Goal: Transaction & Acquisition: Book appointment/travel/reservation

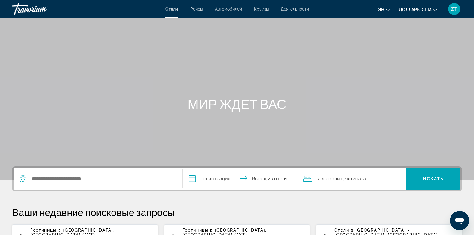
scroll to position [12, 0]
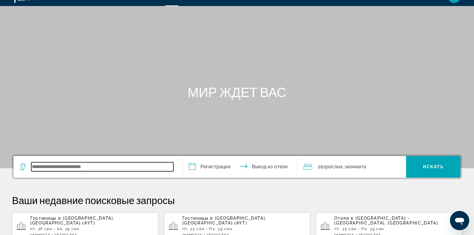
click at [33, 165] on input "Виджет поиска" at bounding box center [102, 166] width 142 height 9
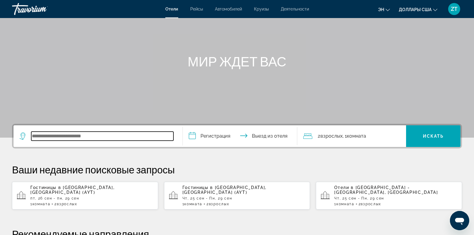
scroll to position [147, 0]
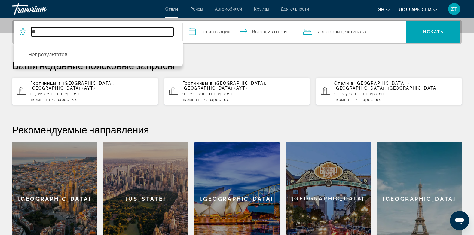
type input "*"
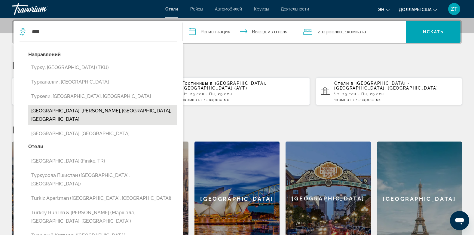
click at [41, 110] on button "Турция, Панхандл Плейнс, Техас, Соединенные Штаты Америки" at bounding box center [102, 115] width 148 height 20
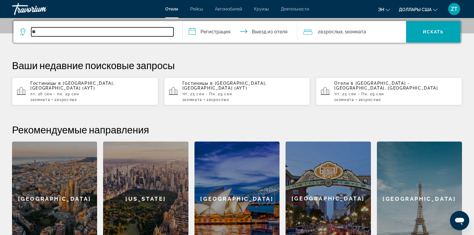
type input "*"
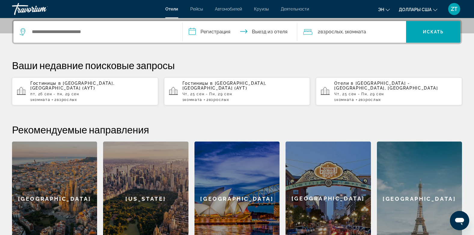
click at [72, 92] on p "пт, 26 сен - пн, 29 сен" at bounding box center [91, 94] width 123 height 4
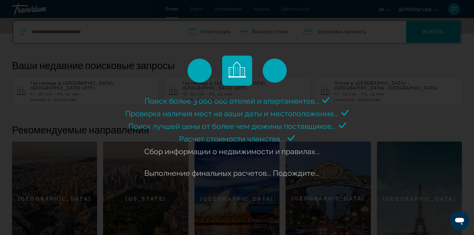
click at [191, 30] on div "Поиск более 3 000 000 отелей и апартаментов..." at bounding box center [237, 117] width 474 height 235
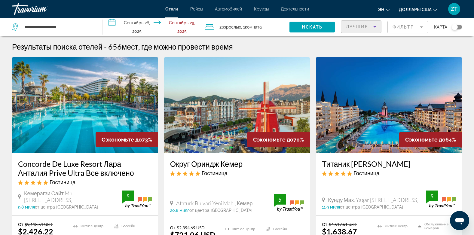
click at [350, 27] on span "Лучшие предложения" at bounding box center [378, 26] width 64 height 5
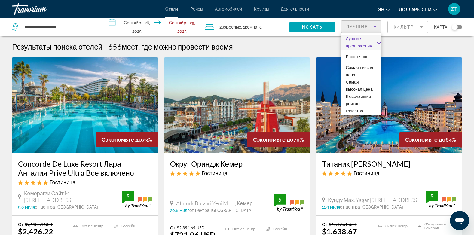
click at [316, 50] on div at bounding box center [237, 117] width 474 height 235
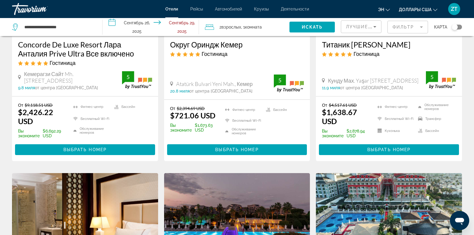
scroll to position [120, 0]
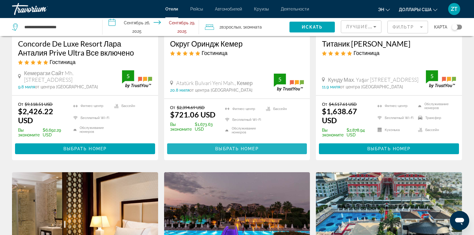
click at [230, 148] on span "Выбрать номер" at bounding box center [236, 148] width 43 height 5
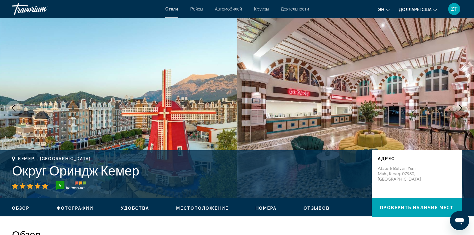
click at [230, 148] on img "Основное содержание" at bounding box center [118, 108] width 237 height 180
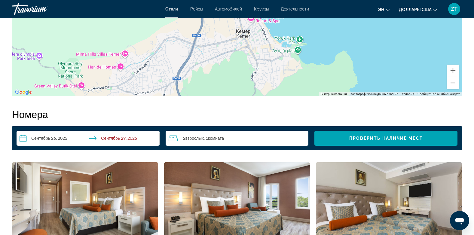
scroll to position [733, 0]
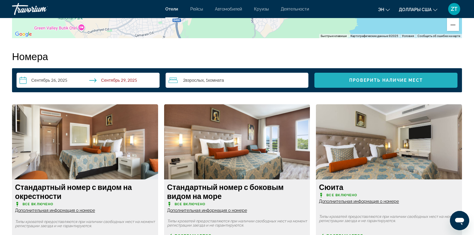
click at [378, 83] on span "Проверить Наличие мест" at bounding box center [386, 80] width 74 height 5
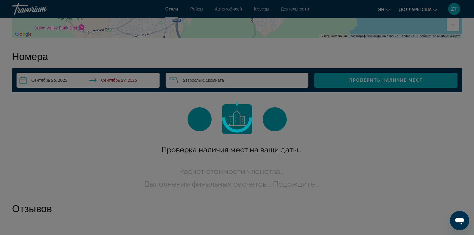
scroll to position [752, 0]
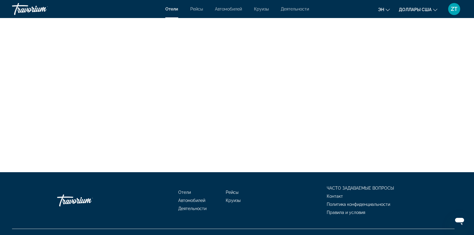
scroll to position [1081, 0]
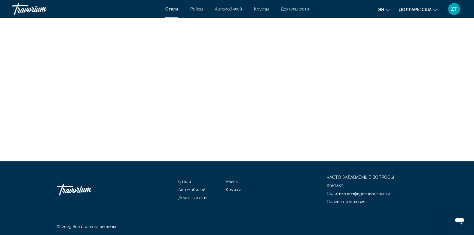
click at [339, 201] on span "Правила и условия" at bounding box center [346, 201] width 38 height 5
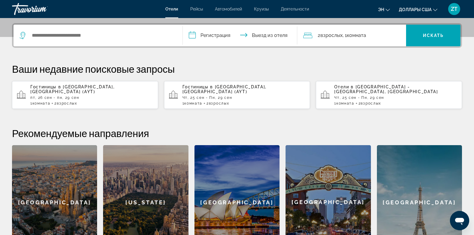
scroll to position [144, 0]
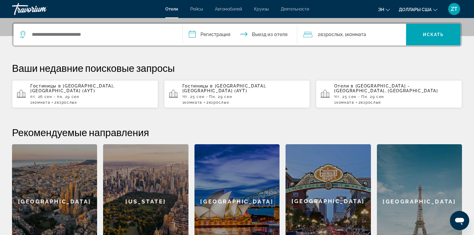
click at [61, 95] on p "пт, 26 сен - пн, 29 сен" at bounding box center [91, 97] width 123 height 4
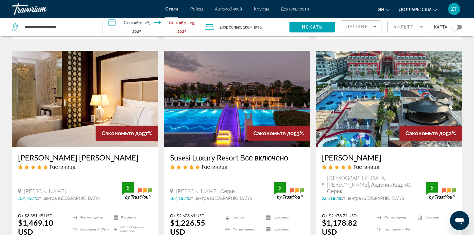
scroll to position [240, 0]
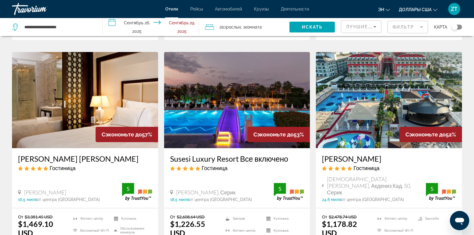
click at [365, 107] on img "Основное содержание" at bounding box center [389, 100] width 146 height 96
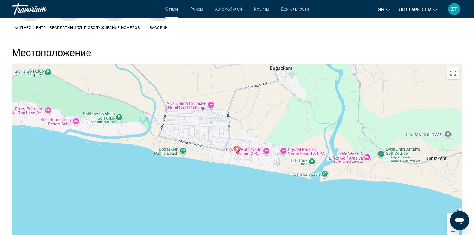
scroll to position [541, 0]
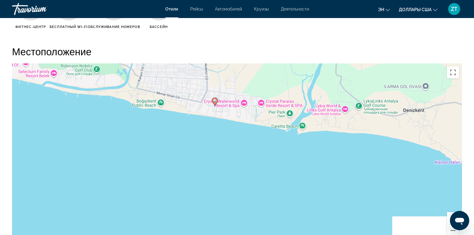
drag, startPoint x: 365, startPoint y: 107, endPoint x: 340, endPoint y: 52, distance: 59.7
click at [340, 52] on div "Местоположение ← Переместить влево → Переместить вправо ↑ Переместить вверх ↓ П…" at bounding box center [237, 144] width 450 height 198
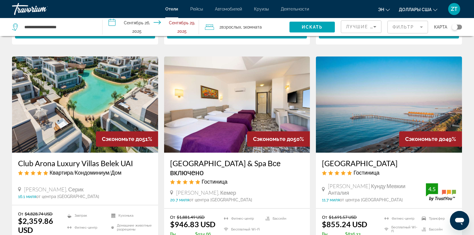
scroll to position [481, 0]
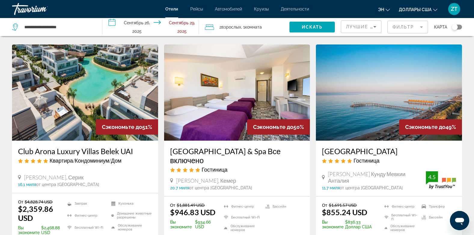
click at [340, 208] on ins "$855.24 USD" at bounding box center [344, 212] width 45 height 9
click at [356, 147] on h3 "[GEOGRAPHIC_DATA]" at bounding box center [389, 151] width 134 height 9
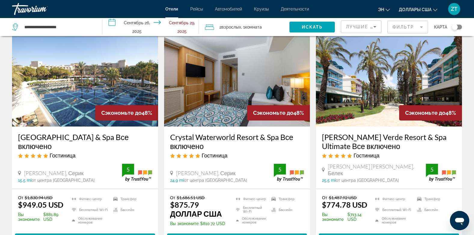
scroll to position [721, 0]
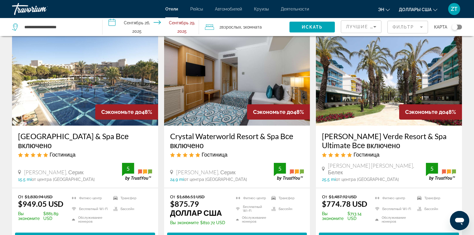
click at [349, 111] on img "Основное содержание" at bounding box center [389, 77] width 146 height 96
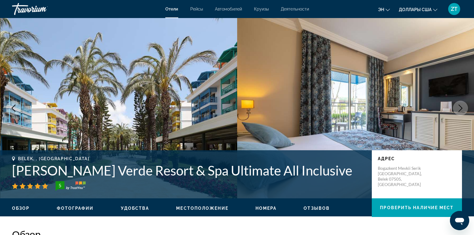
click at [349, 111] on img "Основное содержание" at bounding box center [355, 108] width 237 height 180
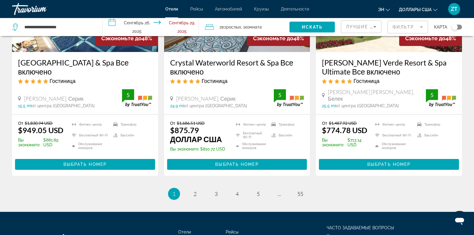
scroll to position [838, 0]
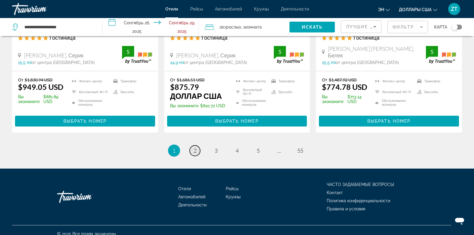
click at [195, 147] on span "2" at bounding box center [195, 150] width 3 height 7
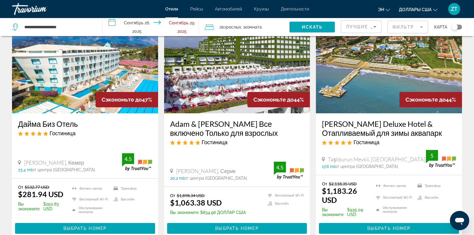
scroll to position [48, 0]
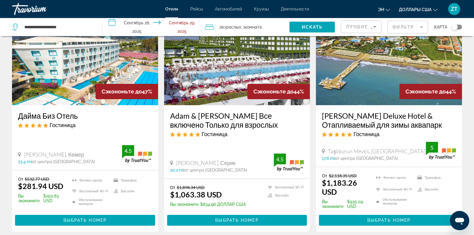
click at [84, 88] on img "Основное содержание" at bounding box center [85, 57] width 146 height 96
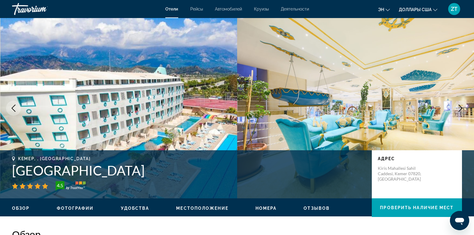
click at [84, 88] on img "Основное содержание" at bounding box center [118, 108] width 237 height 180
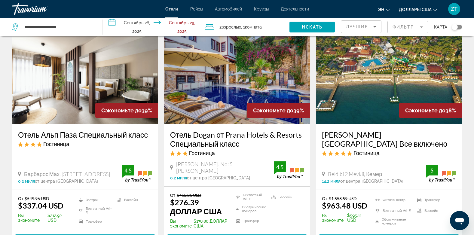
scroll to position [264, 0]
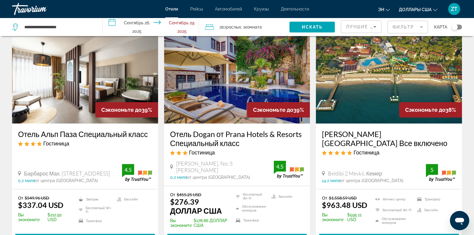
click at [201, 115] on img "Основное содержание" at bounding box center [237, 75] width 146 height 96
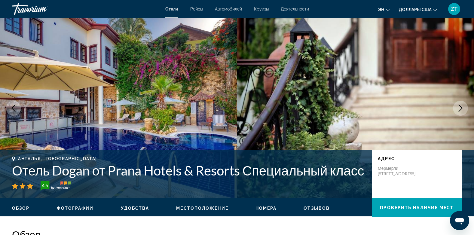
click at [201, 115] on img "Основное содержание" at bounding box center [118, 108] width 237 height 180
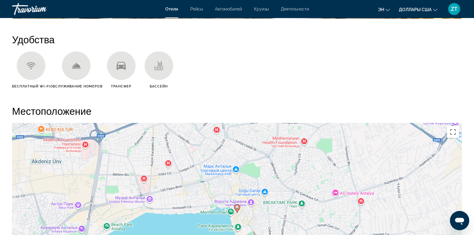
scroll to position [469, 0]
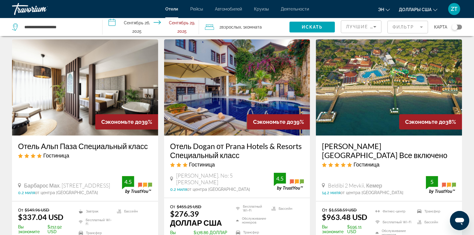
scroll to position [264, 0]
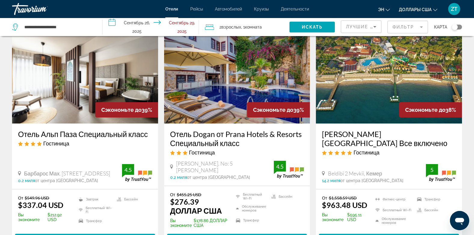
click at [61, 125] on div "Отель Альп Паза Специальный класс [GEOGRAPHIC_DATA] Барбарос Мах. [STREET_ADDRE…" at bounding box center [85, 157] width 146 height 66
click at [56, 115] on img "Основное содержание" at bounding box center [85, 75] width 146 height 96
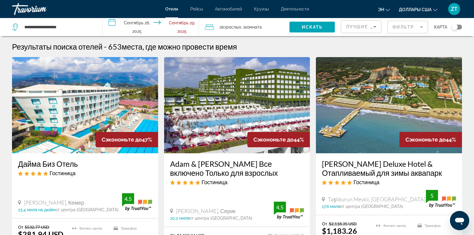
click at [78, 148] on img "Основное содержание" at bounding box center [85, 105] width 146 height 96
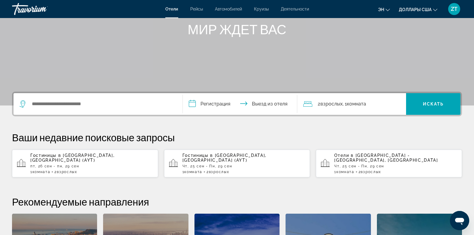
scroll to position [96, 0]
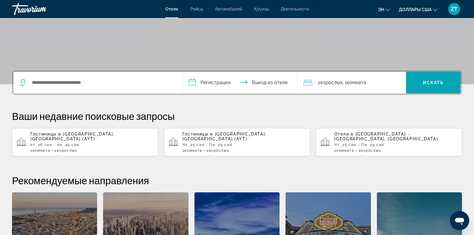
click at [61, 143] on p "пт, 26 сен - пн, 29 сен" at bounding box center [91, 145] width 123 height 4
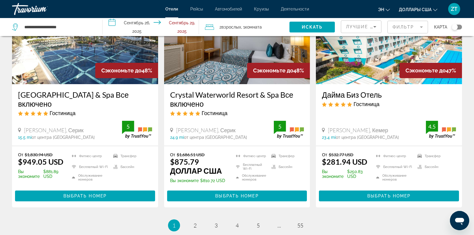
scroll to position [718, 0]
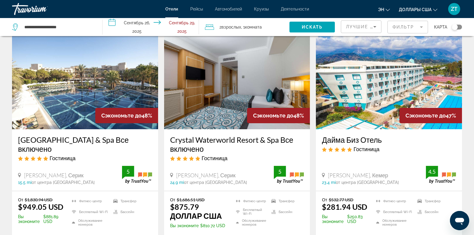
click at [379, 115] on img "Основное содержание" at bounding box center [389, 81] width 146 height 96
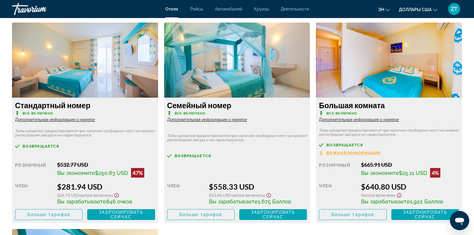
scroll to position [830, 0]
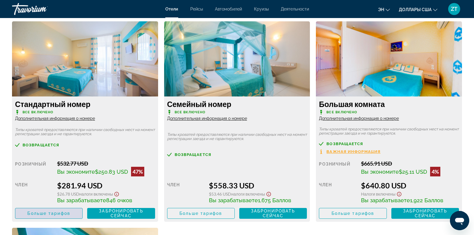
click at [31, 214] on span "Больше тарифов" at bounding box center [48, 213] width 43 height 5
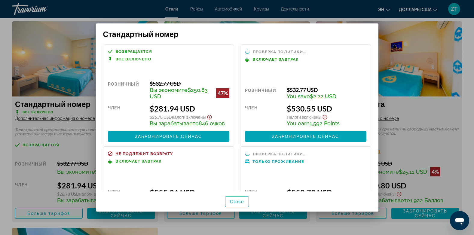
scroll to position [0, 0]
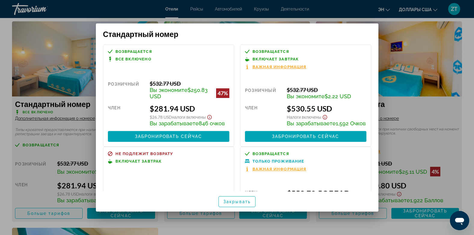
click at [31, 214] on div at bounding box center [237, 117] width 474 height 235
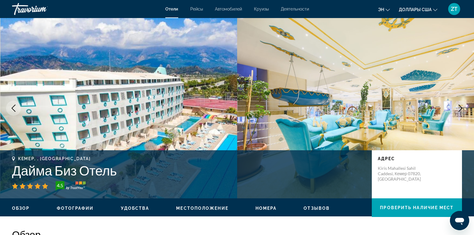
scroll to position [830, 0]
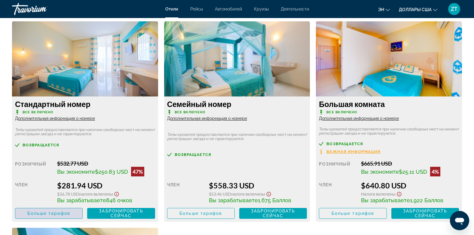
click at [35, 215] on span "Больше тарифов" at bounding box center [48, 213] width 43 height 5
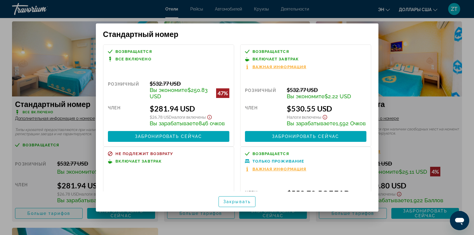
scroll to position [0, 0]
click at [232, 203] on span "Закрывать" at bounding box center [236, 201] width 27 height 5
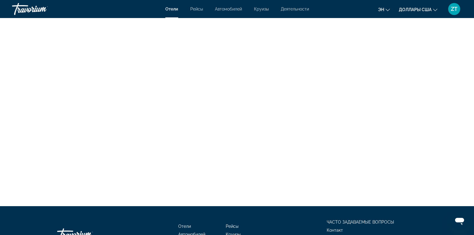
scroll to position [1405, 0]
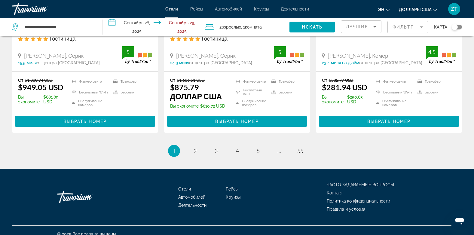
scroll to position [838, 0]
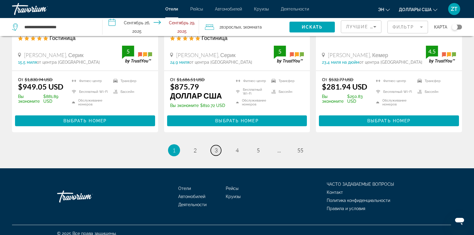
click at [217, 147] on span "3" at bounding box center [216, 150] width 3 height 7
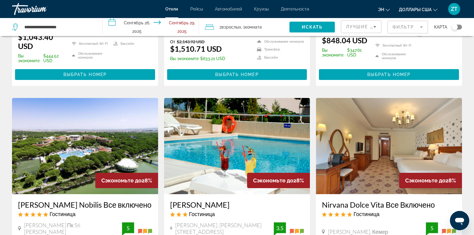
scroll to position [240, 0]
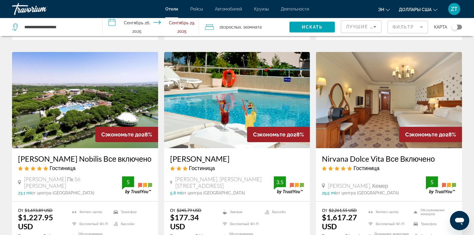
click at [220, 170] on div "Гостиница" at bounding box center [237, 168] width 134 height 7
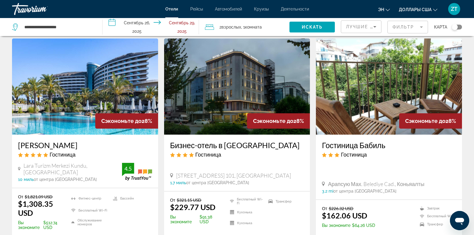
scroll to position [481, 0]
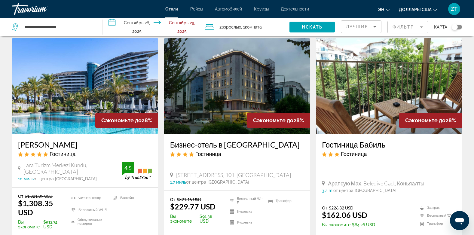
click at [248, 111] on img "Основное содержание" at bounding box center [237, 86] width 146 height 96
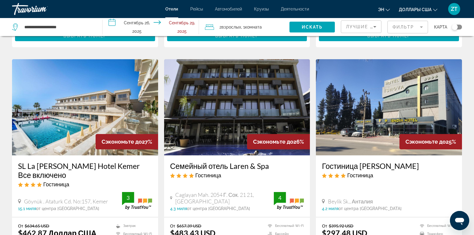
scroll to position [685, 0]
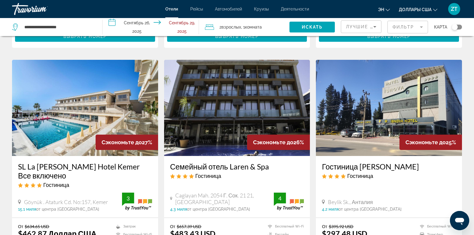
click at [70, 130] on img "Основное содержание" at bounding box center [85, 108] width 146 height 96
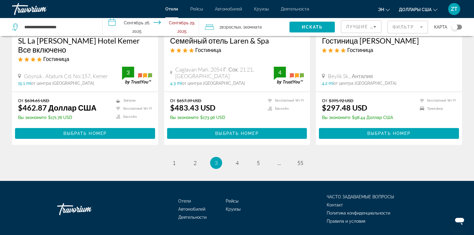
scroll to position [821, 0]
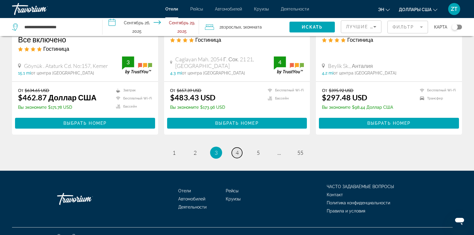
click at [237, 149] on span "4" at bounding box center [237, 152] width 3 height 7
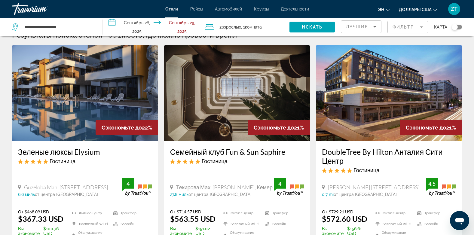
scroll to position [24, 0]
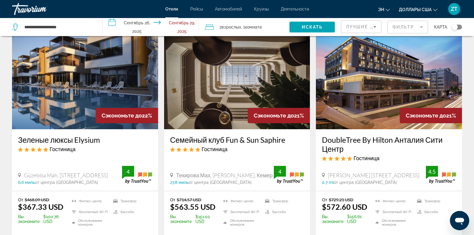
click at [77, 115] on img "Основное содержание" at bounding box center [85, 81] width 146 height 96
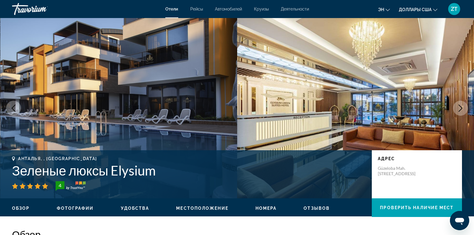
click at [82, 115] on img "Основное содержание" at bounding box center [118, 108] width 237 height 180
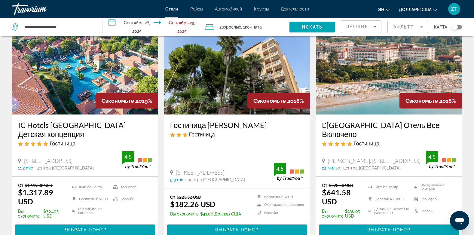
scroll to position [493, 0]
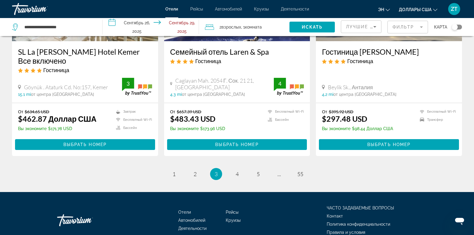
scroll to position [821, 0]
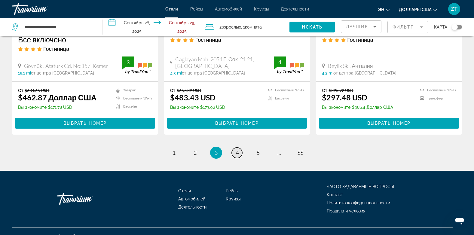
click at [237, 149] on span "4" at bounding box center [237, 152] width 3 height 7
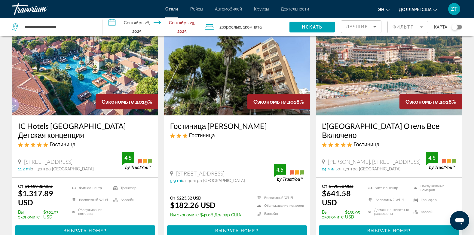
scroll to position [493, 0]
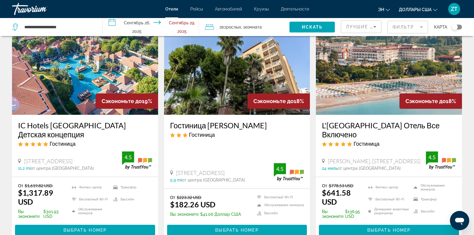
click at [368, 105] on img "Основное содержание" at bounding box center [389, 67] width 146 height 96
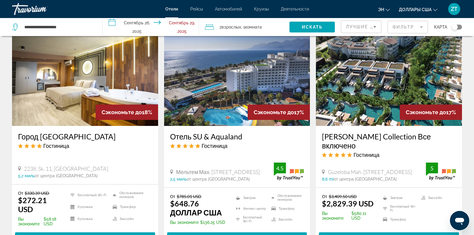
scroll to position [713, 0]
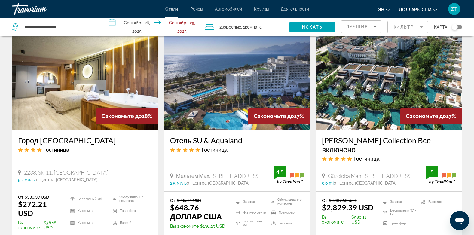
click at [48, 68] on img "Основное содержание" at bounding box center [85, 82] width 146 height 96
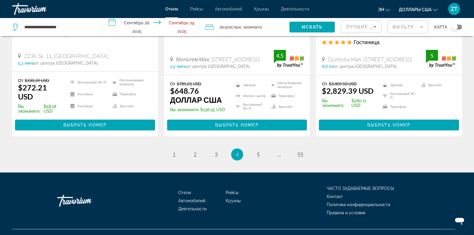
scroll to position [833, 0]
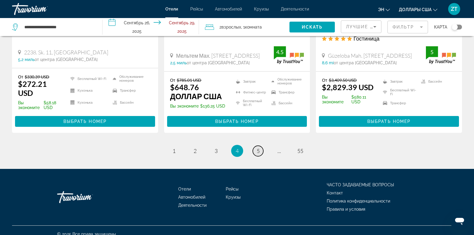
click at [258, 148] on span "5" at bounding box center [258, 151] width 3 height 7
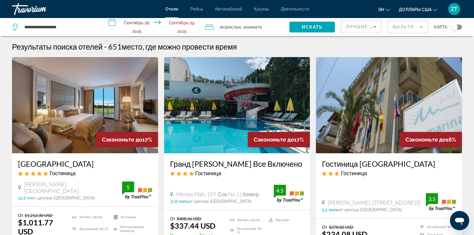
click at [239, 144] on img "Основное содержание" at bounding box center [237, 105] width 146 height 96
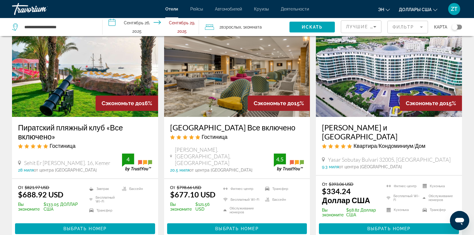
scroll to position [264, 0]
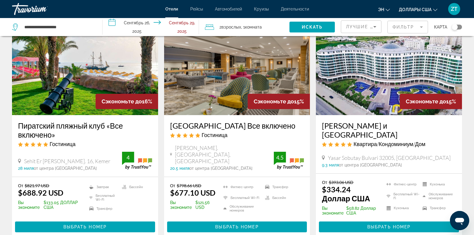
click at [371, 87] on img "Основное содержание" at bounding box center [389, 67] width 146 height 96
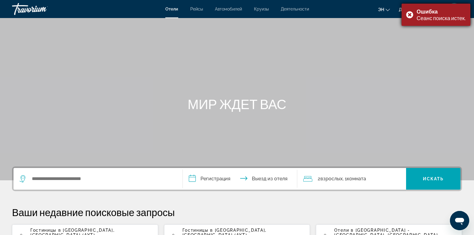
click at [410, 16] on div "Ошибка Сеанс поиска истек." at bounding box center [436, 15] width 69 height 22
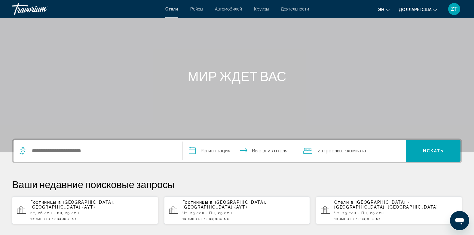
scroll to position [36, 0]
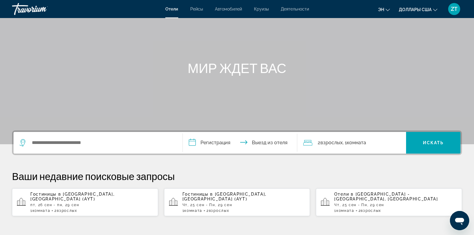
drag, startPoint x: 23, startPoint y: 193, endPoint x: 35, endPoint y: 200, distance: 14.3
click at [34, 199] on app-hotels-recent-search "Гостиницы в [GEOGRAPHIC_DATA] , [GEOGRAPHIC_DATA] (AYT) [DATE][GEOGRAPHIC_DATA]…" at bounding box center [85, 202] width 146 height 28
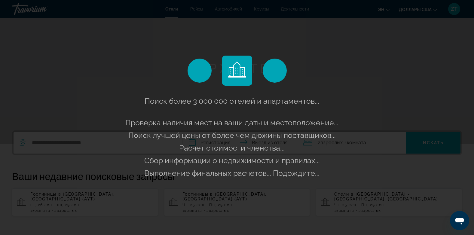
click at [40, 204] on div "Поиск более 3 000 000 отелей и апартаментов..." at bounding box center [237, 117] width 474 height 235
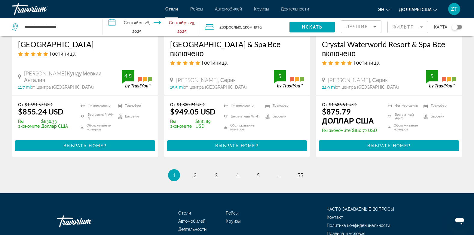
scroll to position [838, 0]
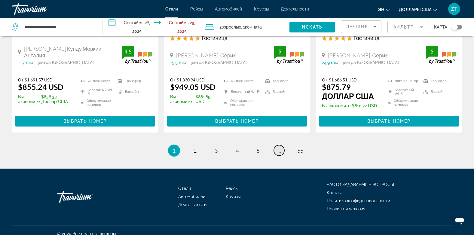
click at [279, 147] on span "..." at bounding box center [279, 150] width 4 height 7
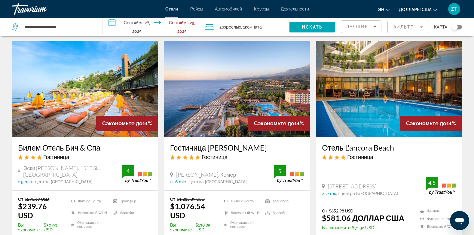
scroll to position [709, 0]
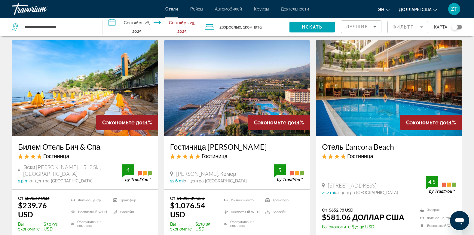
click at [65, 126] on img "Основное содержание" at bounding box center [85, 88] width 146 height 96
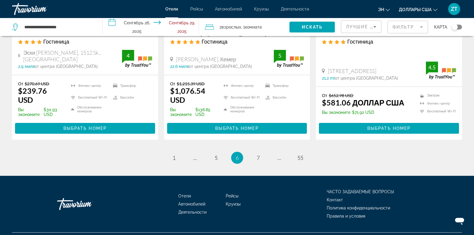
scroll to position [838, 0]
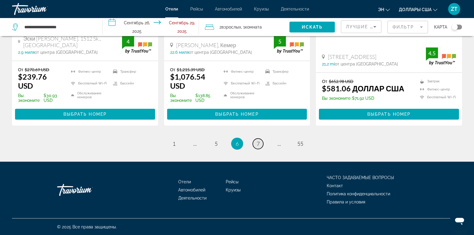
click at [258, 145] on span "7" at bounding box center [258, 143] width 3 height 7
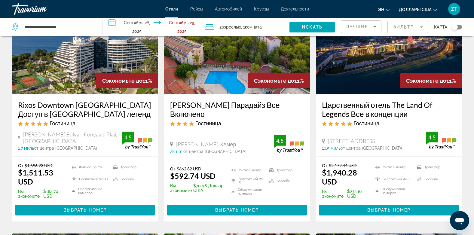
scroll to position [60, 0]
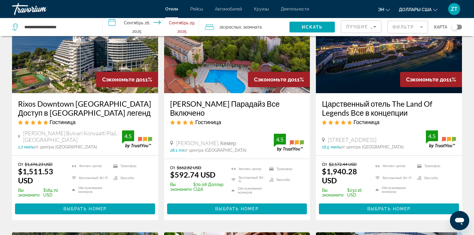
click at [237, 82] on img "Основное содержание" at bounding box center [237, 45] width 146 height 96
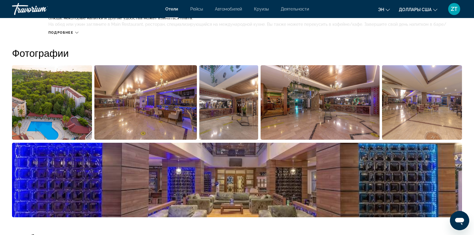
scroll to position [240, 0]
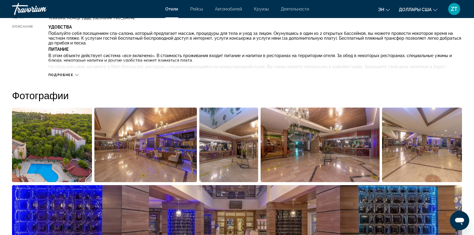
click at [17, 2] on div "Травориум" at bounding box center [42, 9] width 60 height 16
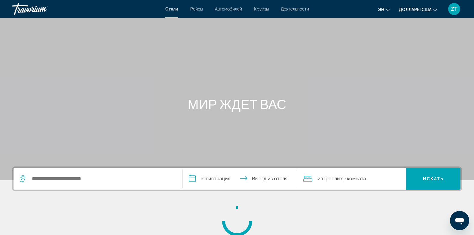
click at [17, 2] on div "Травориум" at bounding box center [42, 9] width 60 height 16
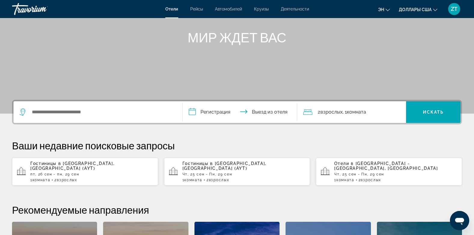
scroll to position [72, 0]
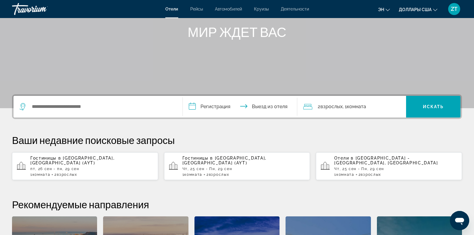
click at [66, 167] on p "пт, 26 сен - пн, 29 сен" at bounding box center [91, 169] width 123 height 4
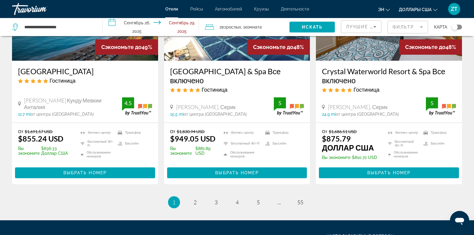
scroll to position [838, 0]
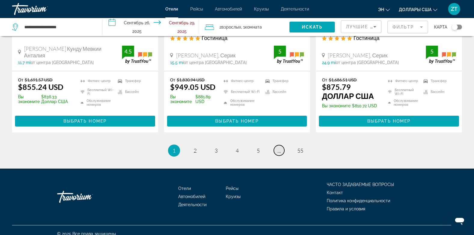
click at [279, 147] on link "страница ..." at bounding box center [279, 150] width 11 height 11
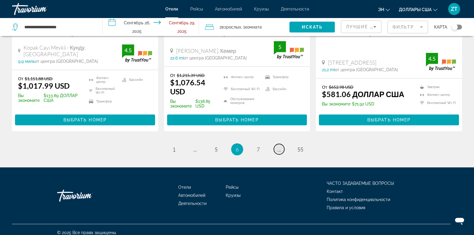
scroll to position [838, 0]
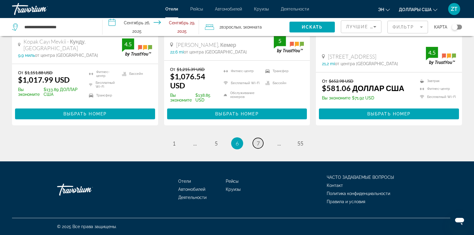
click at [258, 142] on span "7" at bounding box center [258, 143] width 3 height 7
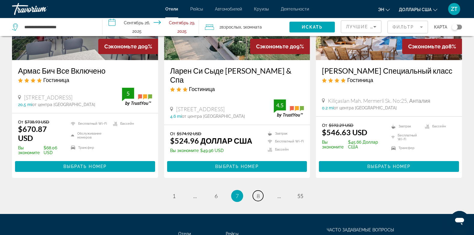
scroll to position [830, 0]
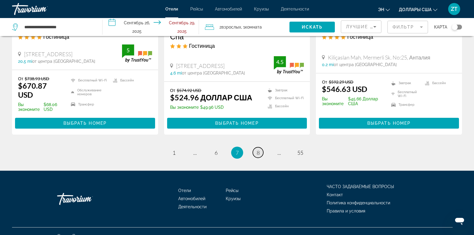
click at [258, 150] on span "8" at bounding box center [258, 152] width 3 height 7
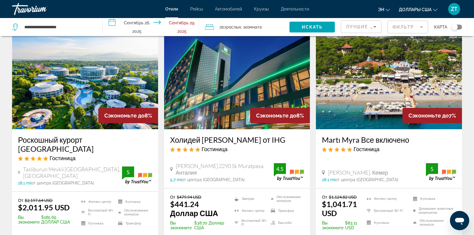
scroll to position [36, 0]
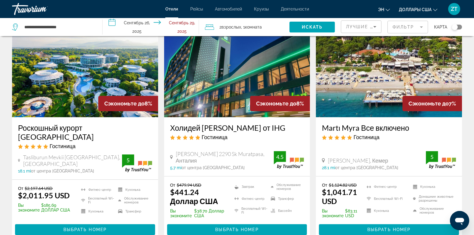
click at [237, 116] on img "Основное содержание" at bounding box center [237, 69] width 146 height 96
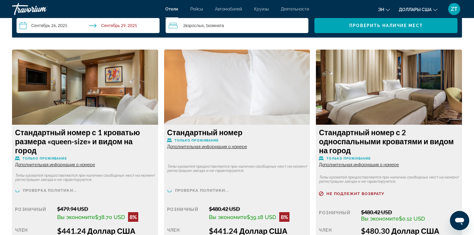
scroll to position [818, 0]
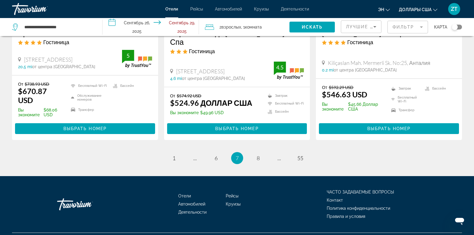
scroll to position [835, 0]
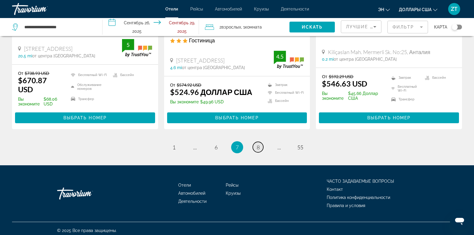
click at [258, 145] on span "8" at bounding box center [258, 147] width 3 height 7
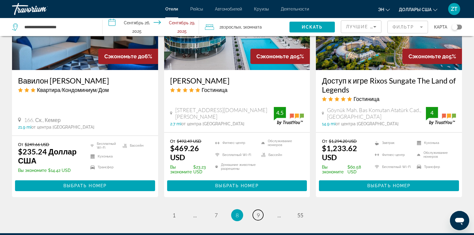
scroll to position [833, 0]
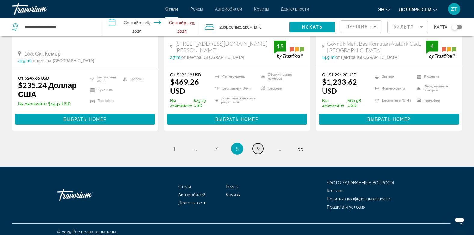
click at [257, 145] on span "9" at bounding box center [258, 148] width 3 height 7
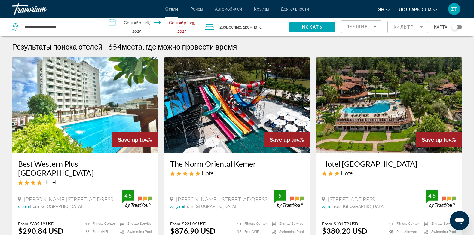
click at [256, 142] on div "Save up to 5%" at bounding box center [237, 105] width 146 height 96
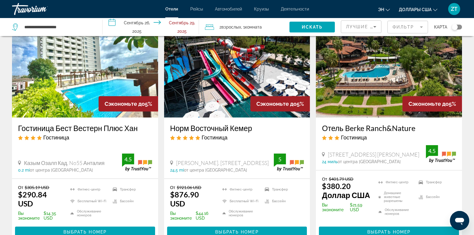
scroll to position [36, 0]
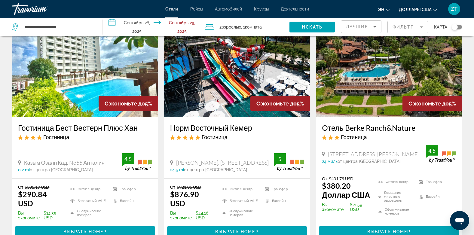
click at [86, 93] on img "Основное содержание" at bounding box center [85, 69] width 146 height 96
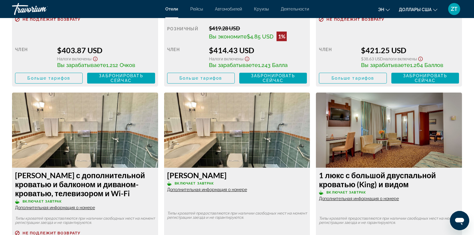
scroll to position [1431, 0]
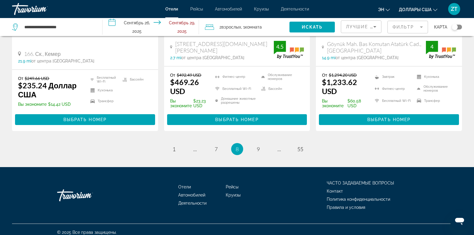
scroll to position [833, 0]
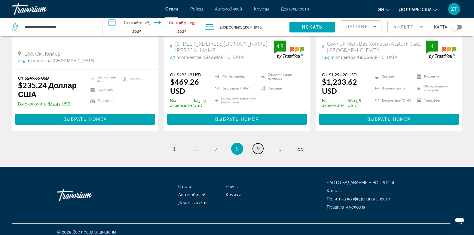
click at [258, 145] on span "9" at bounding box center [258, 148] width 3 height 7
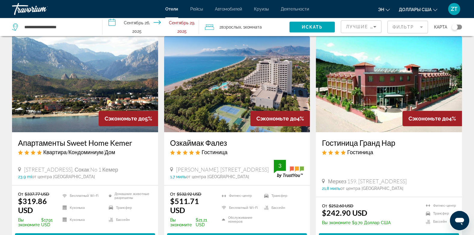
scroll to position [481, 0]
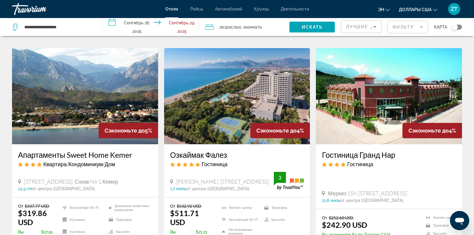
click at [241, 121] on img "Основное содержание" at bounding box center [237, 96] width 146 height 96
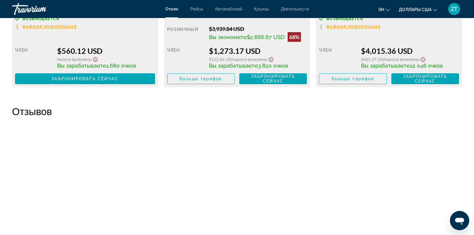
scroll to position [1178, 0]
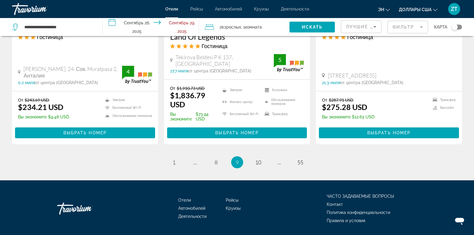
scroll to position [848, 0]
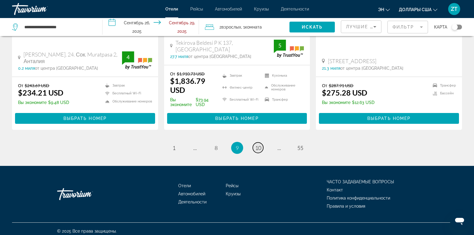
click at [259, 145] on span "10" at bounding box center [258, 148] width 6 height 7
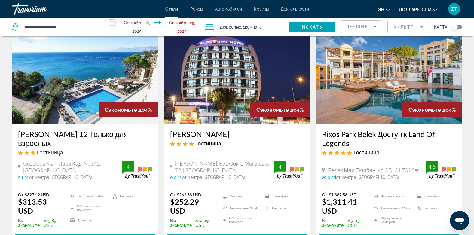
scroll to position [36, 0]
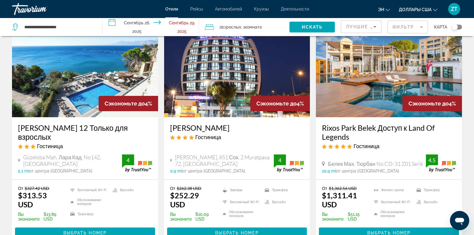
click at [78, 143] on div "Гостиница" at bounding box center [85, 146] width 134 height 7
click at [74, 97] on img "Основное содержание" at bounding box center [85, 69] width 146 height 96
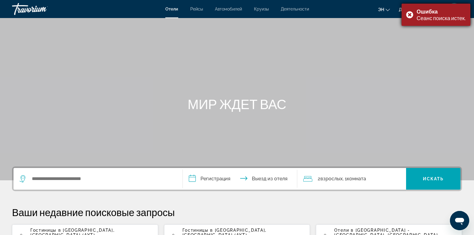
click at [410, 14] on div "Ошибка Сеанс поиска истек." at bounding box center [436, 15] width 69 height 22
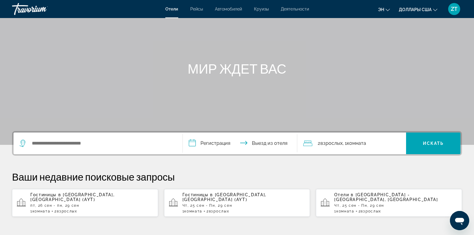
scroll to position [36, 0]
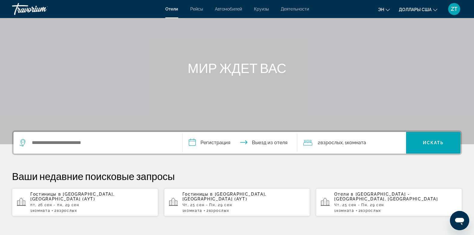
click at [60, 203] on p "пт, 26 сен - пн, 29 сен" at bounding box center [91, 205] width 123 height 4
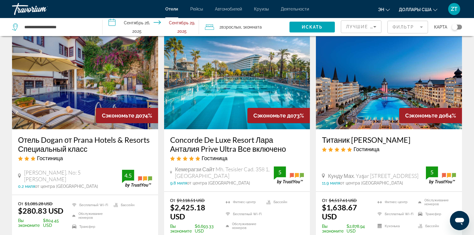
scroll to position [36, 0]
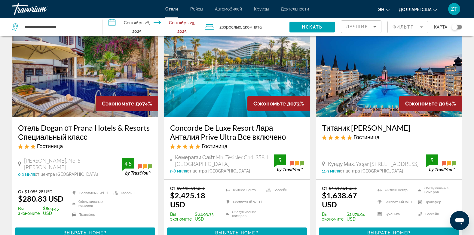
click at [66, 97] on img "Основное содержание" at bounding box center [85, 69] width 146 height 96
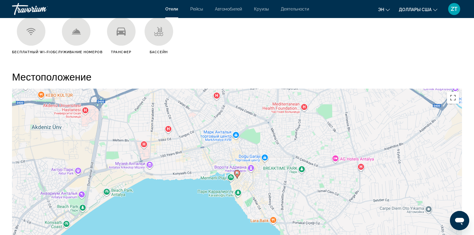
scroll to position [505, 0]
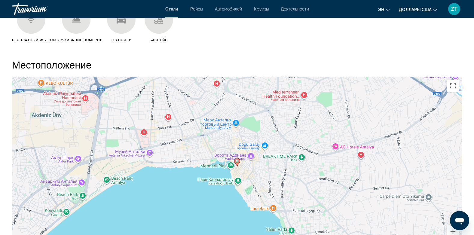
click at [231, 161] on div "Чтобы активировать перетаскивание с помощью клавиатуры, нажмите Alt + Ввод. Пос…" at bounding box center [237, 167] width 450 height 180
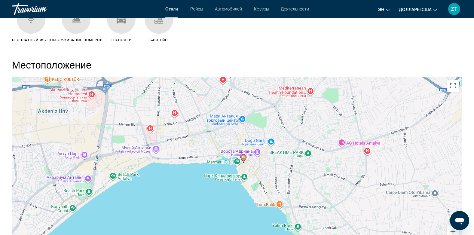
drag, startPoint x: 231, startPoint y: 161, endPoint x: 238, endPoint y: 156, distance: 8.8
click at [238, 156] on div "Чтобы активировать перетаскивание с помощью клавиатуры, нажмите Alt + Ввод. Пос…" at bounding box center [237, 167] width 450 height 180
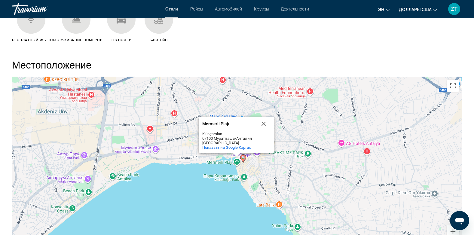
click at [233, 164] on div "Чтобы активировать перетаскивание с помощью клавиатуры, нажмите Alt + Ввод. Пос…" at bounding box center [237, 167] width 450 height 180
click at [263, 117] on button "Закрыть" at bounding box center [263, 124] width 14 height 14
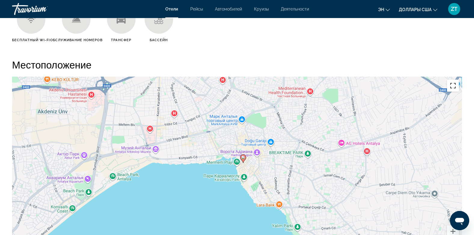
click at [452, 82] on button "Включить полноэкранный режим" at bounding box center [453, 86] width 12 height 12
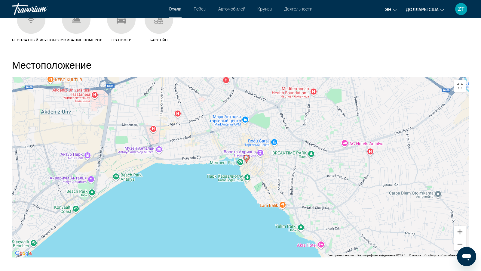
click at [466, 235] on button "Увеличить" at bounding box center [460, 231] width 12 height 12
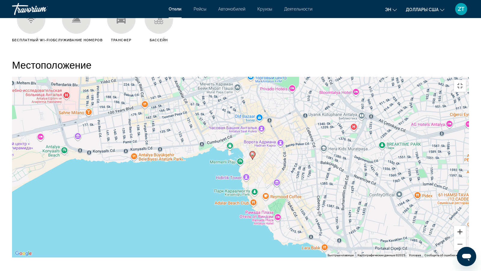
click at [466, 235] on button "Увеличить" at bounding box center [460, 231] width 12 height 12
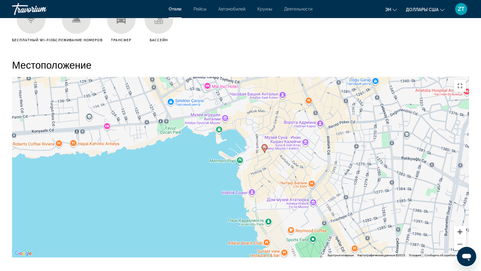
click at [466, 235] on button "Увеличить" at bounding box center [460, 231] width 12 height 12
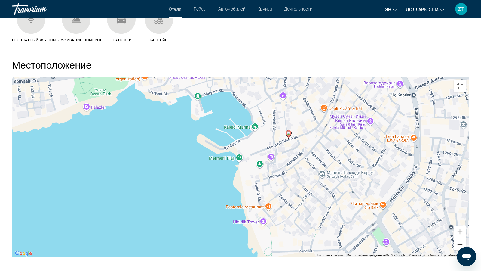
click at [466, 235] on button "Уменьшить" at bounding box center [460, 244] width 12 height 12
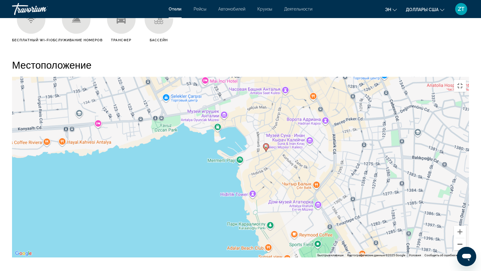
click at [466, 235] on button "Уменьшить" at bounding box center [460, 244] width 12 height 12
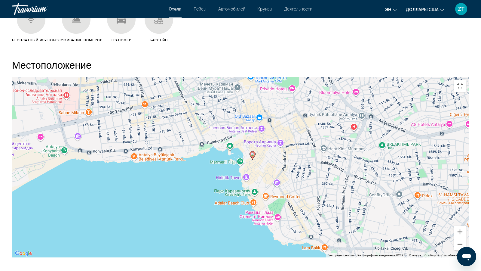
click at [466, 235] on button "Уменьшить" at bounding box center [460, 244] width 12 height 12
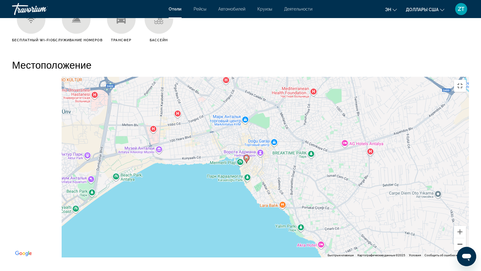
click at [466, 235] on button "Уменьшить" at bounding box center [460, 244] width 12 height 12
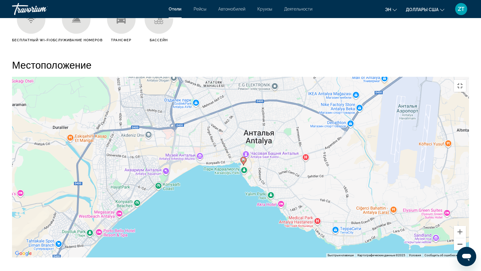
click at [466, 235] on button "Уменьшить" at bounding box center [460, 244] width 12 height 12
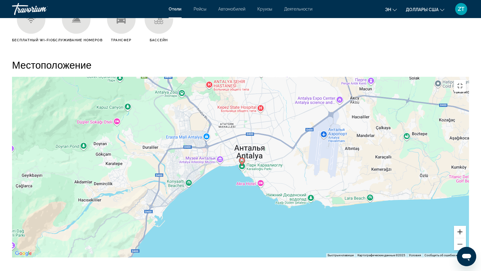
click at [466, 235] on button "Увеличить" at bounding box center [460, 231] width 12 height 12
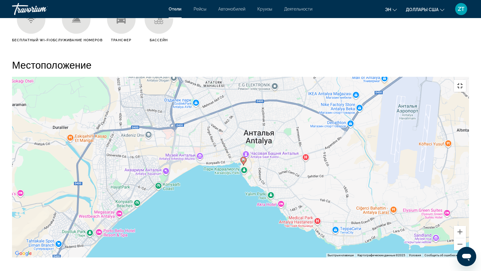
click at [466, 80] on button "Включить полноэкранный режим" at bounding box center [460, 86] width 12 height 12
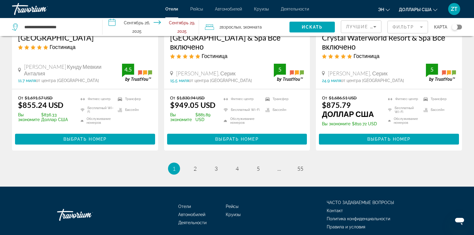
scroll to position [838, 0]
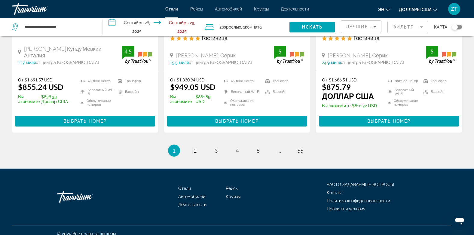
click at [55, 82] on ins "$855.24 USD" at bounding box center [40, 86] width 45 height 9
click at [279, 147] on span "..." at bounding box center [279, 150] width 4 height 7
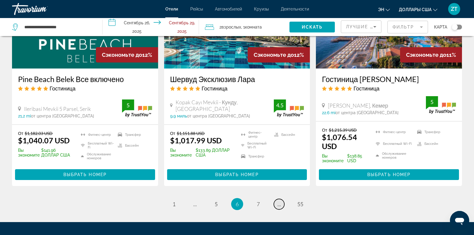
scroll to position [830, 0]
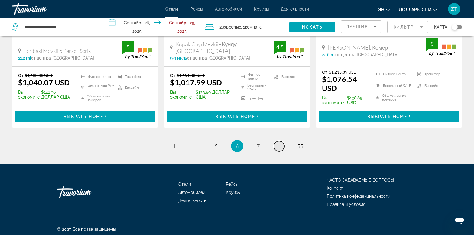
click at [279, 145] on span "..." at bounding box center [279, 146] width 4 height 7
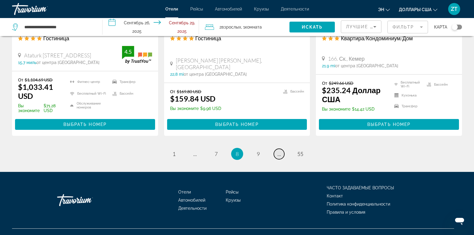
scroll to position [824, 0]
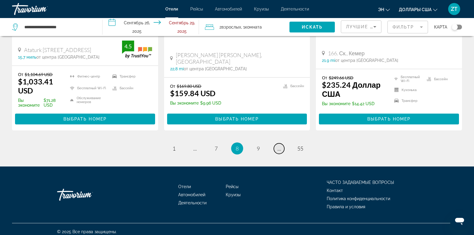
click at [279, 145] on span "..." at bounding box center [279, 148] width 4 height 7
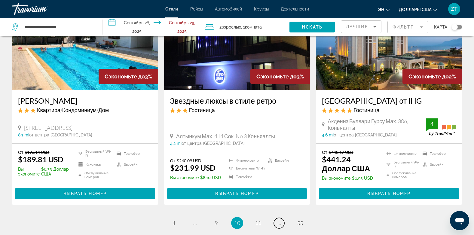
scroll to position [847, 0]
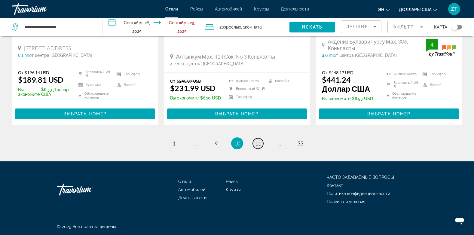
click at [261, 144] on link "страница 11" at bounding box center [258, 143] width 11 height 11
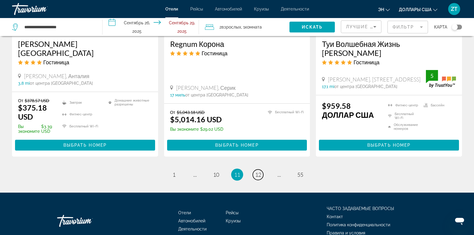
scroll to position [835, 0]
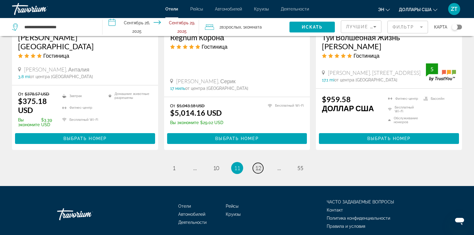
click at [259, 165] on span "12" at bounding box center [258, 168] width 6 height 7
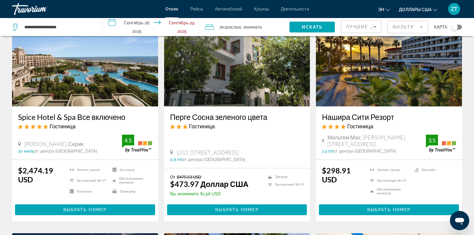
scroll to position [48, 0]
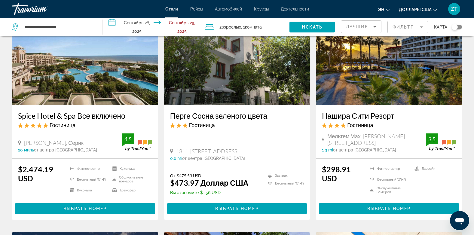
click at [370, 73] on img "Основное содержание" at bounding box center [389, 57] width 146 height 96
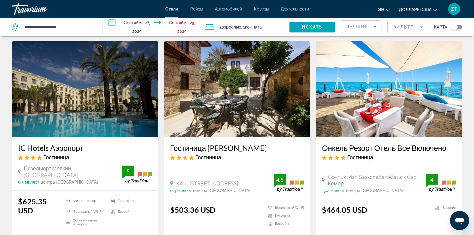
scroll to position [240, 0]
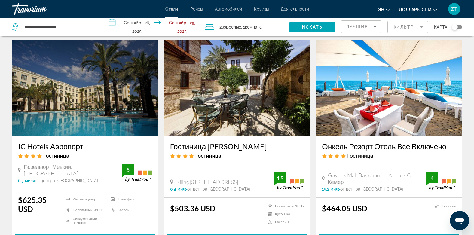
click at [370, 96] on img "Основное содержание" at bounding box center [389, 88] width 146 height 96
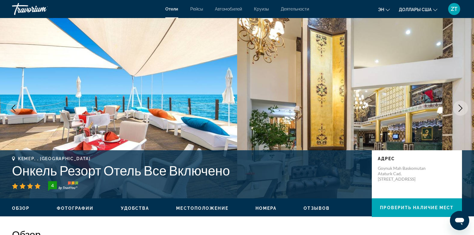
click at [370, 96] on img "Основное содержание" at bounding box center [355, 108] width 237 height 180
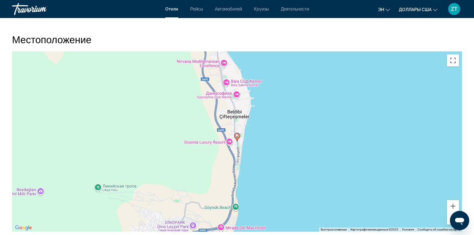
scroll to position [565, 0]
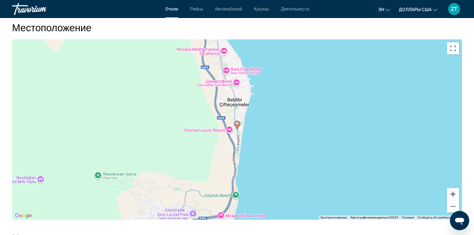
click at [452, 193] on button "Увеличить" at bounding box center [453, 194] width 12 height 12
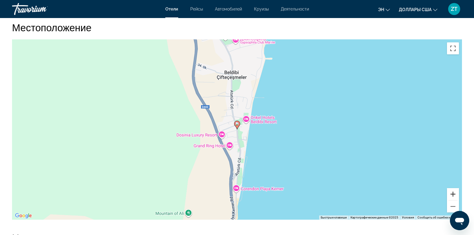
click at [452, 193] on button "Увеличить" at bounding box center [453, 194] width 12 height 12
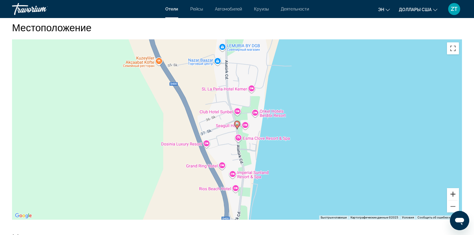
click at [452, 193] on button "Увеличить" at bounding box center [453, 194] width 12 height 12
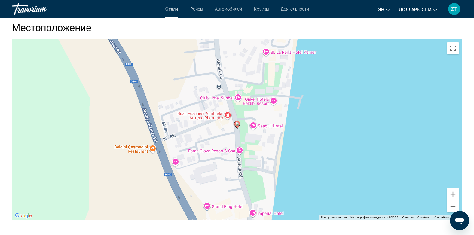
click at [452, 193] on button "Увеличить" at bounding box center [453, 194] width 12 height 12
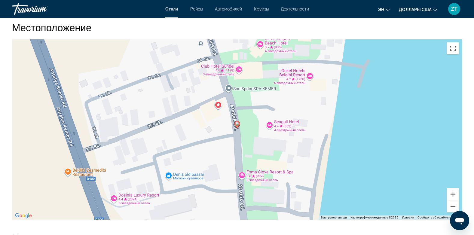
click at [452, 193] on button "Увеличить" at bounding box center [453, 194] width 12 height 12
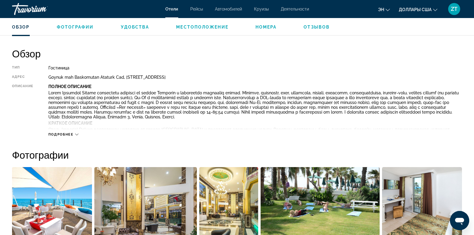
scroll to position [180, 0]
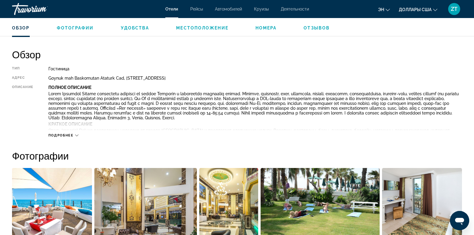
click at [60, 134] on span "Подробнее" at bounding box center [60, 135] width 25 height 4
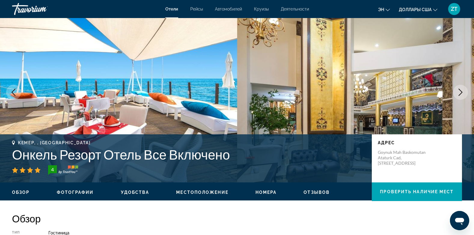
scroll to position [0, 0]
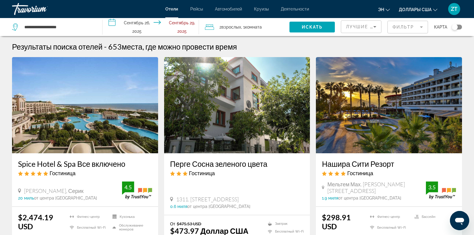
click at [22, 194] on div "[PERSON_NAME], Серик 20 миль от центра [GEOGRAPHIC_DATA] from hotel" at bounding box center [70, 194] width 104 height 13
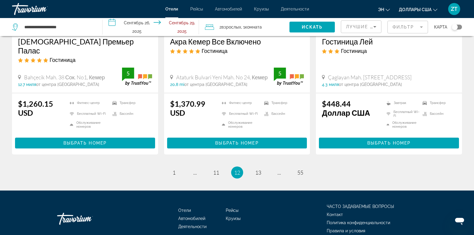
scroll to position [811, 0]
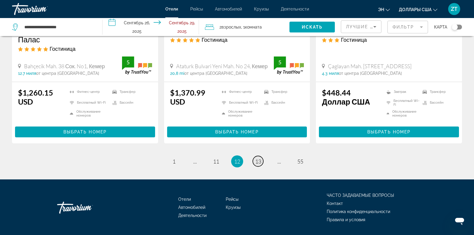
click at [259, 158] on span "13" at bounding box center [258, 161] width 6 height 7
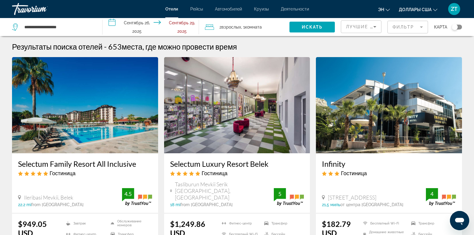
click at [259, 143] on img "Основное содержание" at bounding box center [237, 105] width 146 height 96
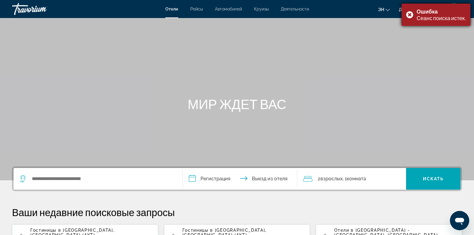
click at [408, 14] on div "Ошибка Сеанс поиска истек." at bounding box center [436, 15] width 69 height 22
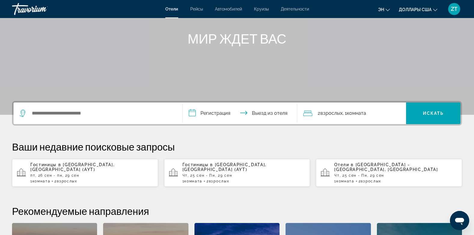
scroll to position [72, 0]
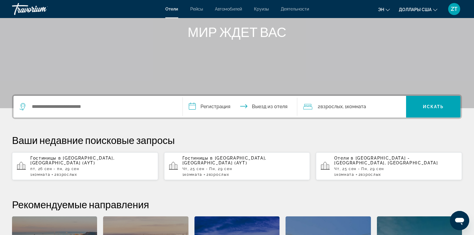
click at [46, 161] on div "Гостиницы в [GEOGRAPHIC_DATA] , [GEOGRAPHIC_DATA] (AYT) [DATE][GEOGRAPHIC_DATA]…" at bounding box center [91, 166] width 123 height 21
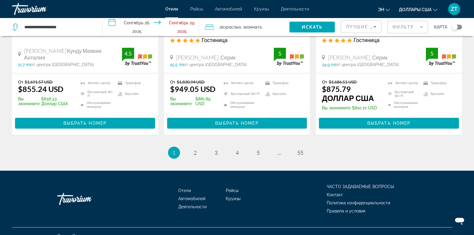
scroll to position [839, 0]
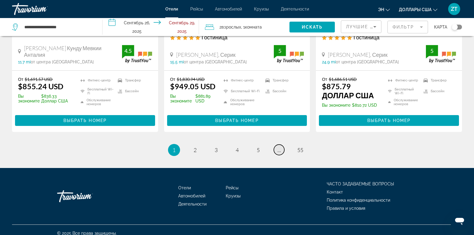
click at [279, 147] on span "..." at bounding box center [279, 150] width 4 height 7
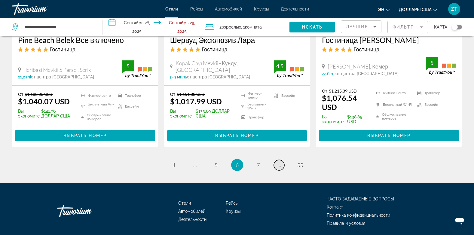
scroll to position [830, 0]
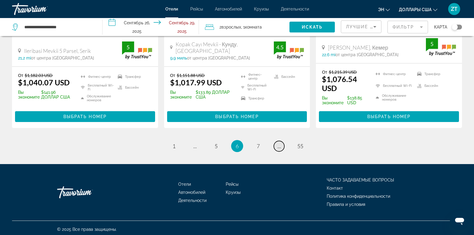
click at [279, 144] on span "..." at bounding box center [279, 146] width 4 height 7
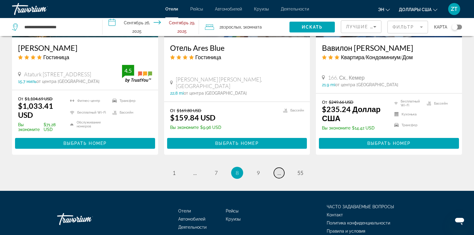
scroll to position [824, 0]
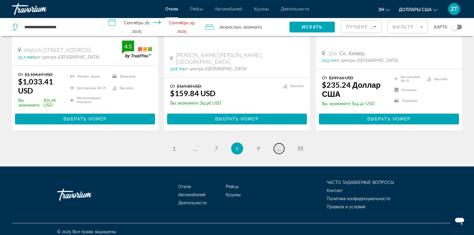
click at [279, 145] on span "..." at bounding box center [279, 148] width 4 height 7
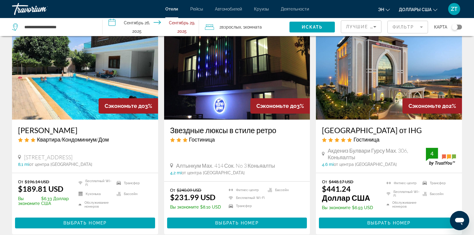
scroll to position [725, 0]
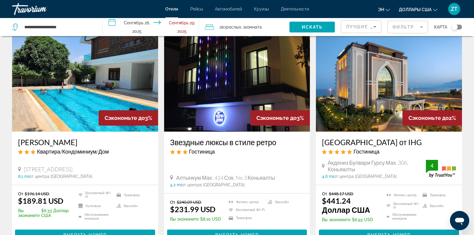
click at [384, 114] on img "Основное содержание" at bounding box center [389, 83] width 146 height 96
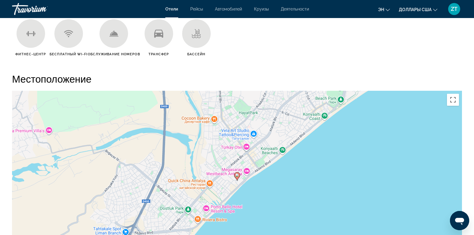
scroll to position [517, 0]
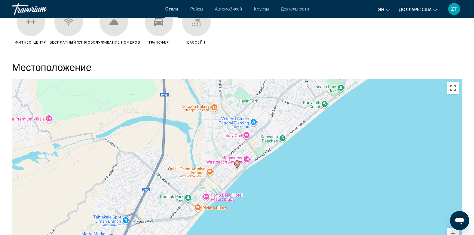
click at [452, 231] on button "Увеличить" at bounding box center [453, 234] width 12 height 12
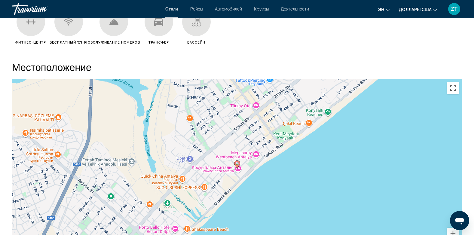
click at [452, 231] on button "Увеличить" at bounding box center [453, 234] width 12 height 12
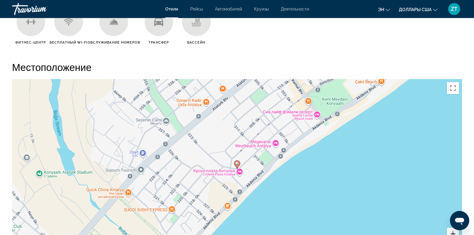
click at [452, 231] on button "Увеличить" at bounding box center [453, 234] width 12 height 12
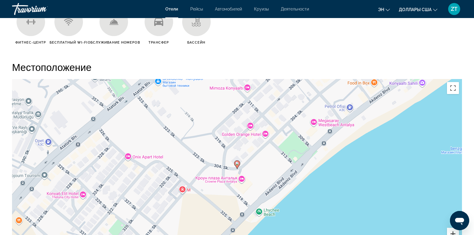
click at [452, 231] on button "Увеличить" at bounding box center [453, 234] width 12 height 12
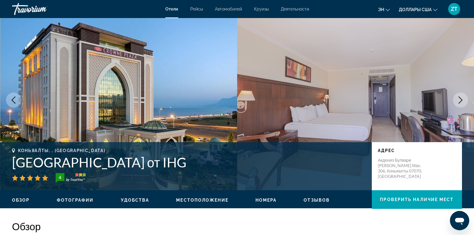
scroll to position [0, 0]
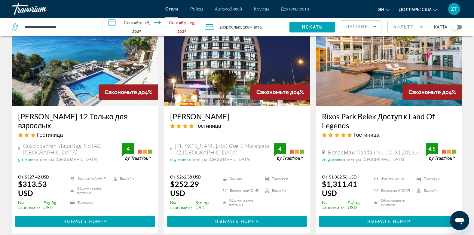
scroll to position [48, 0]
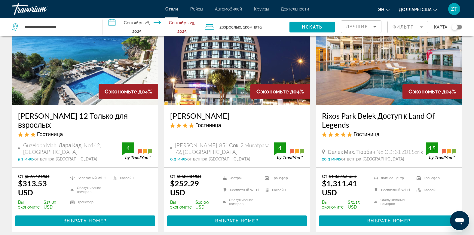
click at [214, 63] on img "Основное содержание" at bounding box center [237, 57] width 146 height 96
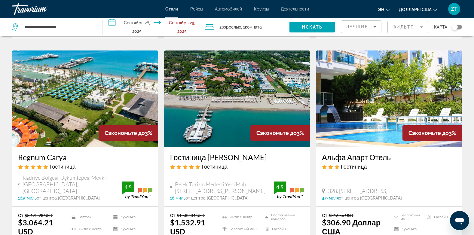
scroll to position [469, 0]
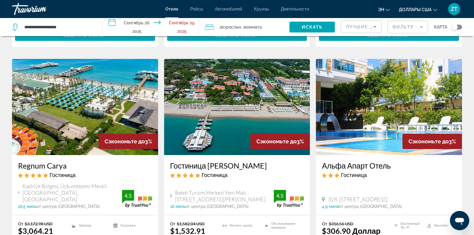
click at [365, 97] on img "Основное содержание" at bounding box center [389, 107] width 146 height 96
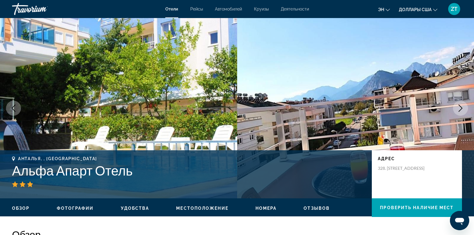
click at [365, 97] on img "Основное содержание" at bounding box center [355, 108] width 237 height 180
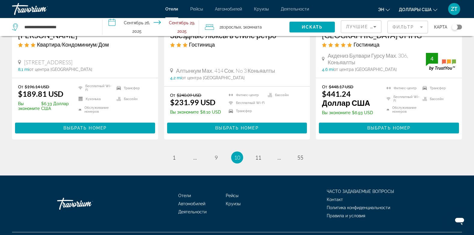
scroll to position [845, 0]
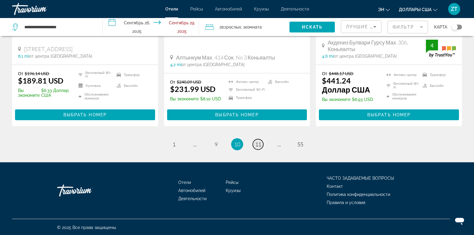
click at [258, 144] on span "11" at bounding box center [258, 144] width 6 height 7
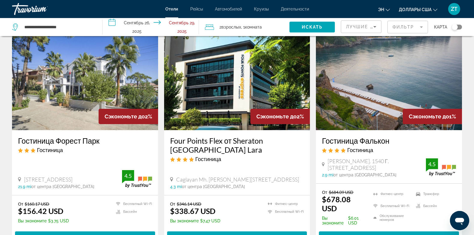
scroll to position [24, 0]
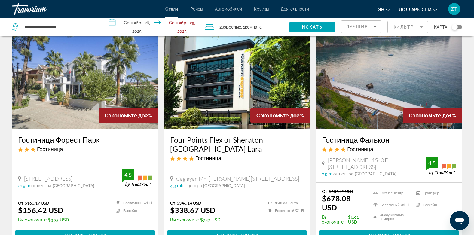
click at [213, 81] on img "Основное содержание" at bounding box center [237, 81] width 146 height 96
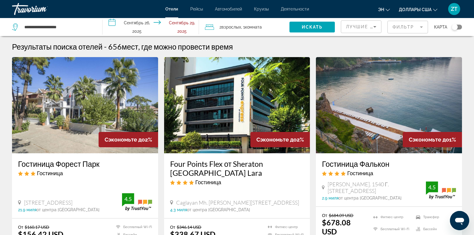
click at [395, 110] on img "Основное содержание" at bounding box center [389, 105] width 146 height 96
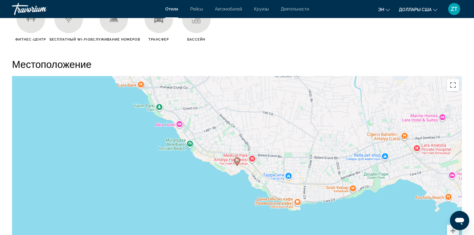
scroll to position [529, 0]
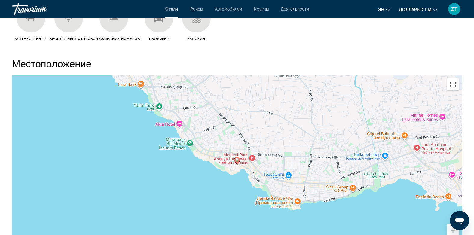
click at [450, 229] on button "Увеличить" at bounding box center [453, 230] width 12 height 12
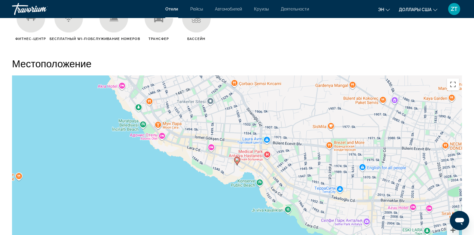
click at [450, 229] on button "Увеличить" at bounding box center [453, 230] width 12 height 12
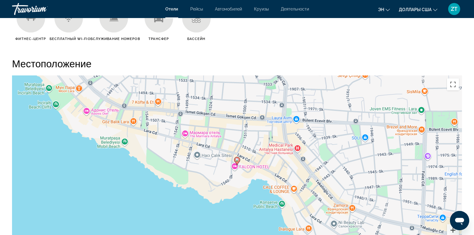
click at [450, 229] on button "Увеличить" at bounding box center [453, 230] width 12 height 12
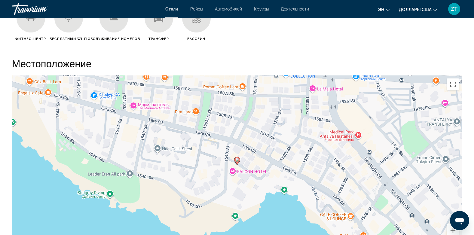
click at [450, 229] on button "Увеличить" at bounding box center [453, 230] width 12 height 12
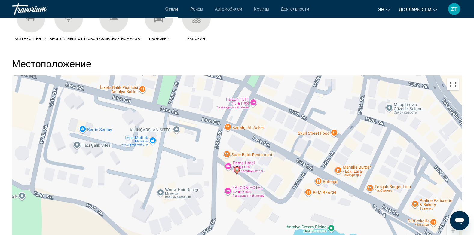
drag, startPoint x: 446, startPoint y: 227, endPoint x: 446, endPoint y: 240, distance: 12.9
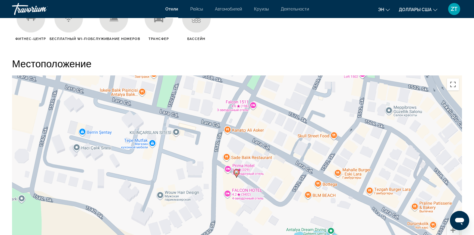
click at [407, 63] on h2 "Местоположение" at bounding box center [237, 63] width 450 height 12
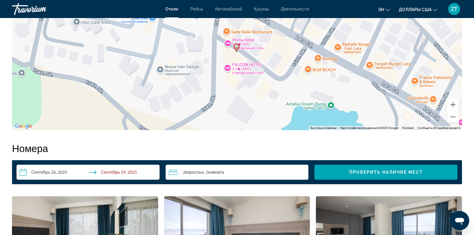
scroll to position [673, 0]
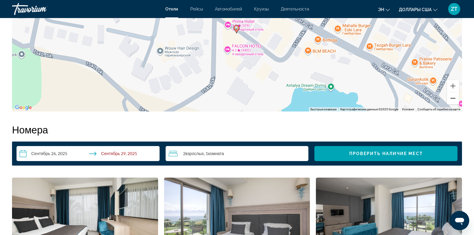
click at [453, 98] on button "Уменьшить" at bounding box center [453, 98] width 12 height 12
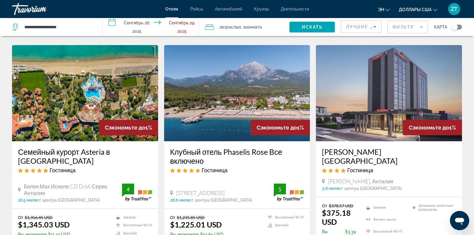
scroll to position [481, 0]
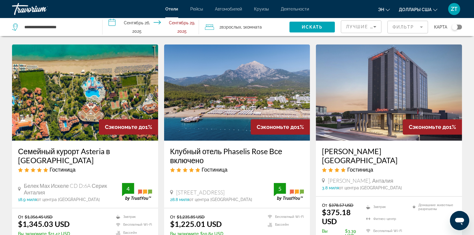
click at [346, 84] on img "Основное содержание" at bounding box center [389, 92] width 146 height 96
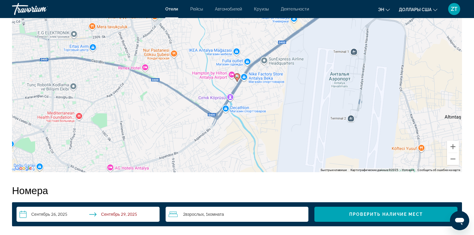
scroll to position [613, 0]
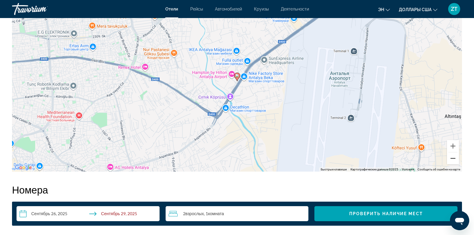
click at [452, 158] on button "Уменьшить" at bounding box center [453, 158] width 12 height 12
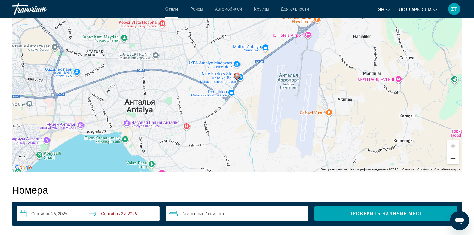
click at [452, 158] on button "Уменьшить" at bounding box center [453, 158] width 12 height 12
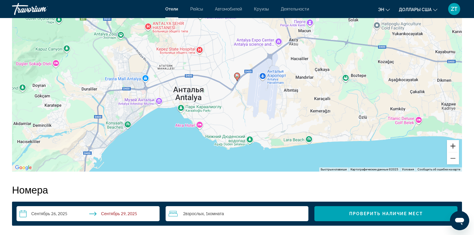
click at [453, 146] on button "Увеличить" at bounding box center [453, 146] width 12 height 12
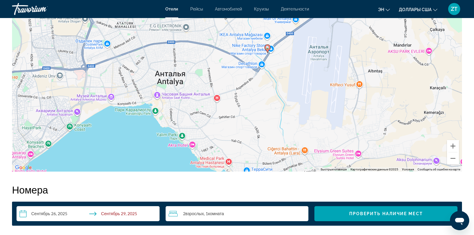
drag, startPoint x: 312, startPoint y: 148, endPoint x: 345, endPoint y: 118, distance: 45.1
click at [345, 118] on div "Чтобы активировать перетаскивание с помощью клавиатуры, нажмите Alt + Ввод. Пос…" at bounding box center [237, 81] width 450 height 180
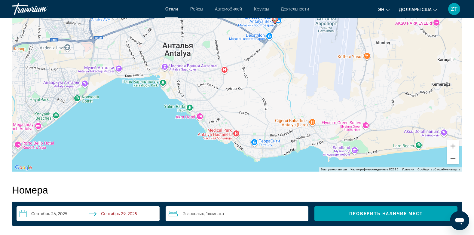
drag, startPoint x: 295, startPoint y: 120, endPoint x: 301, endPoint y: 91, distance: 28.9
click at [301, 91] on div "Чтобы активировать перетаскивание с помощью клавиатуры, нажмите Alt + Ввод. Пос…" at bounding box center [237, 81] width 450 height 180
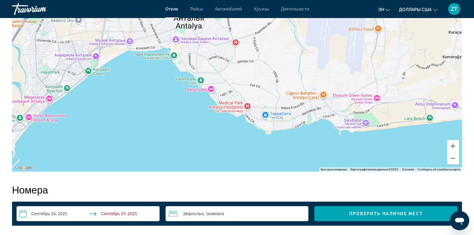
drag, startPoint x: 264, startPoint y: 130, endPoint x: 276, endPoint y: 100, distance: 32.3
click at [276, 100] on div "Чтобы активировать перетаскивание с помощью клавиатуры, нажмите Alt + Ввод. Пос…" at bounding box center [237, 81] width 450 height 180
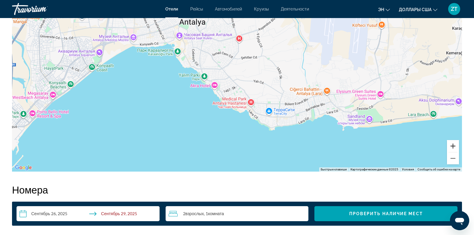
click at [452, 145] on button "Увеличить" at bounding box center [453, 146] width 12 height 12
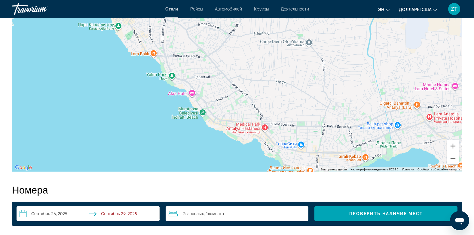
click at [452, 145] on button "Увеличить" at bounding box center [453, 146] width 12 height 12
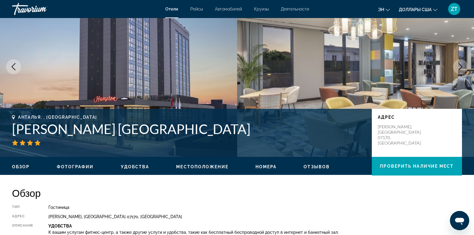
scroll to position [0, 0]
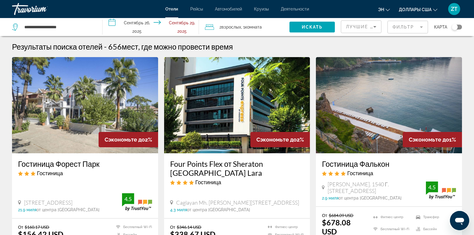
click at [91, 91] on img "Основное содержание" at bounding box center [85, 105] width 146 height 96
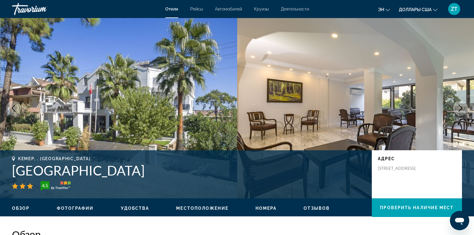
scroll to position [120, 0]
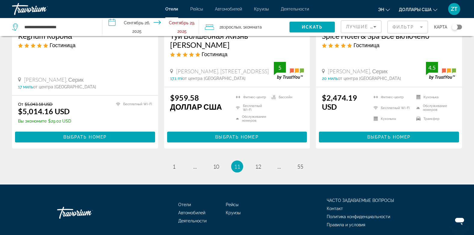
scroll to position [827, 0]
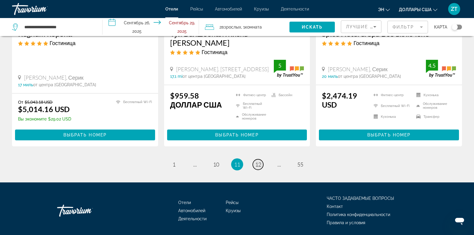
click at [259, 161] on span "12" at bounding box center [258, 164] width 6 height 7
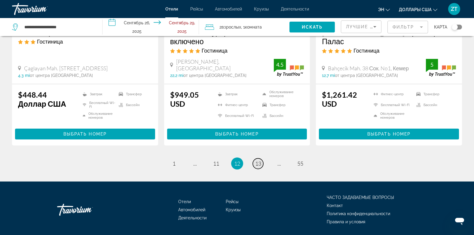
scroll to position [820, 0]
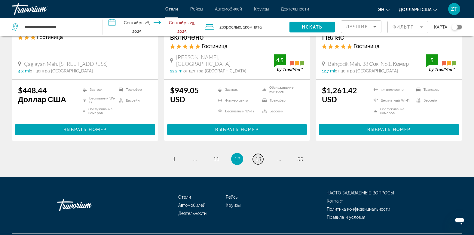
click at [258, 156] on span "13" at bounding box center [258, 159] width 6 height 7
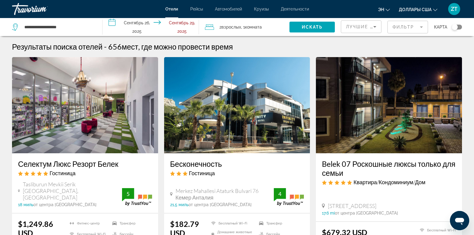
click at [258, 143] on img "Основное содержание" at bounding box center [237, 105] width 146 height 96
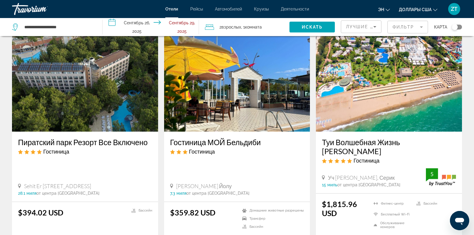
scroll to position [252, 0]
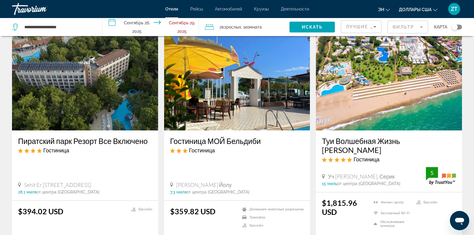
click at [61, 86] on img "Основное содержание" at bounding box center [85, 82] width 146 height 96
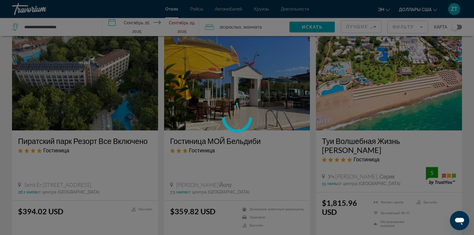
click at [61, 86] on div at bounding box center [237, 117] width 474 height 235
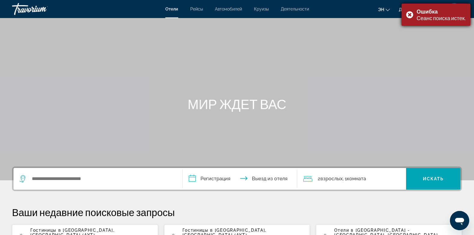
click at [411, 11] on div "Ошибка Сеанс поиска истек." at bounding box center [436, 15] width 69 height 22
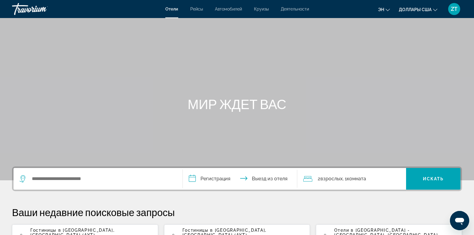
click at [411, 11] on span "Доллары США" at bounding box center [415, 9] width 33 height 5
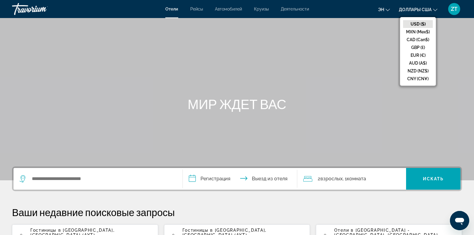
click at [78, 231] on span "Гостиницы в [GEOGRAPHIC_DATA]" at bounding box center [71, 230] width 83 height 5
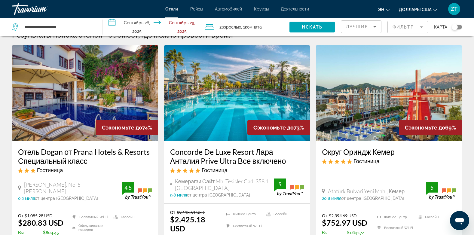
scroll to position [24, 0]
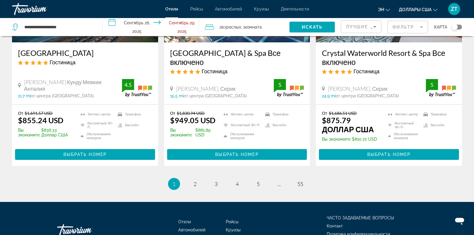
scroll to position [818, 0]
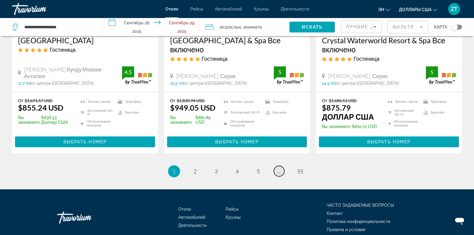
click at [280, 168] on span "..." at bounding box center [279, 171] width 4 height 7
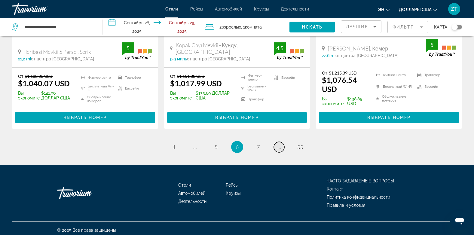
scroll to position [830, 0]
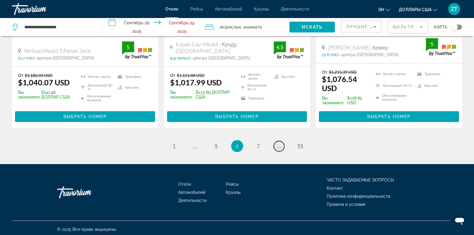
click at [281, 142] on link "страница ..." at bounding box center [279, 146] width 11 height 11
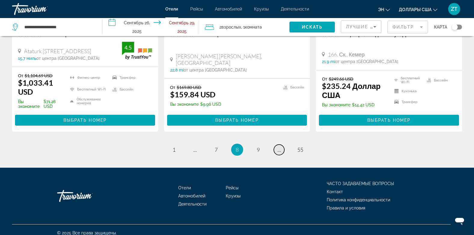
scroll to position [824, 0]
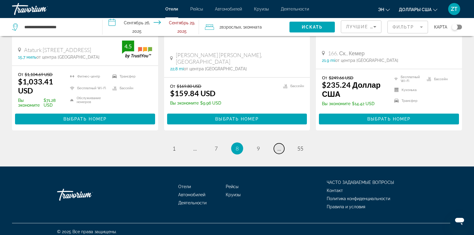
click at [281, 143] on link "страница ..." at bounding box center [279, 148] width 11 height 11
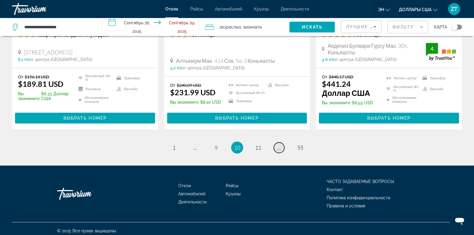
scroll to position [847, 0]
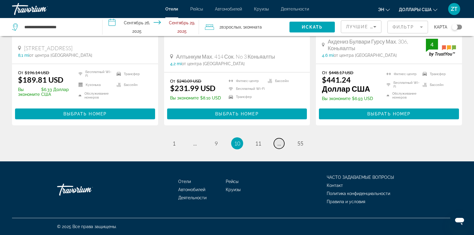
click at [281, 142] on link "страница ..." at bounding box center [279, 143] width 11 height 11
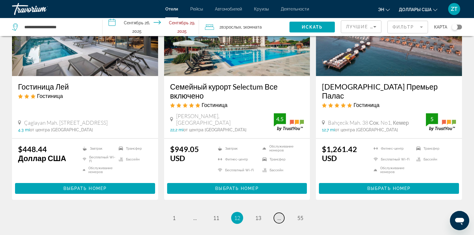
scroll to position [820, 0]
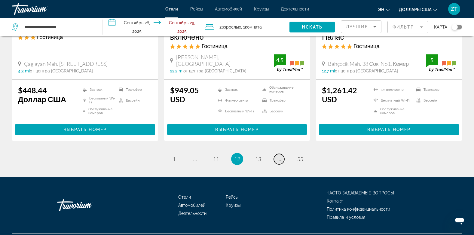
click at [281, 154] on link "страница ..." at bounding box center [279, 159] width 11 height 11
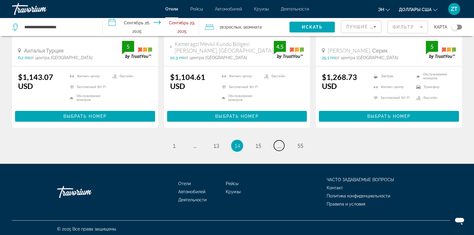
scroll to position [829, 0]
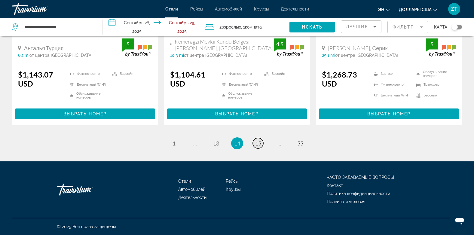
click at [259, 144] on span "15" at bounding box center [258, 143] width 6 height 7
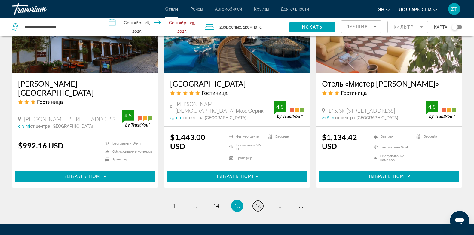
scroll to position [811, 0]
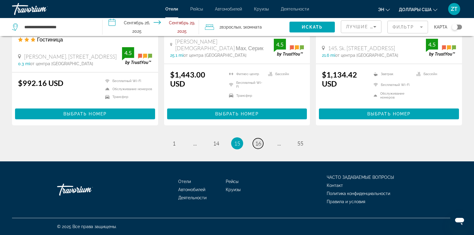
click at [259, 144] on span "16" at bounding box center [258, 143] width 6 height 7
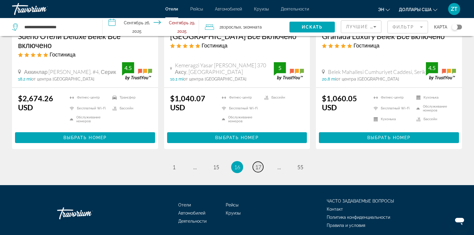
scroll to position [829, 0]
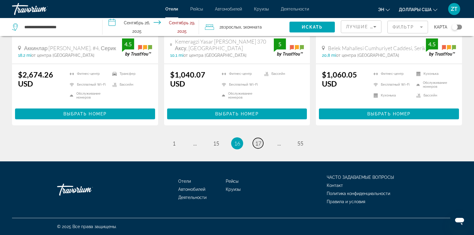
click at [259, 144] on span "17" at bounding box center [258, 143] width 6 height 7
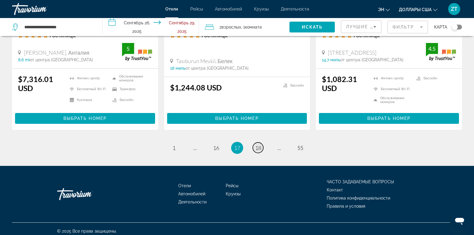
scroll to position [830, 0]
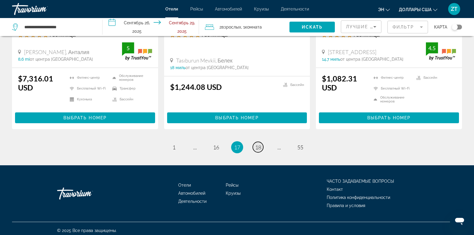
click at [259, 144] on span "18" at bounding box center [258, 147] width 6 height 7
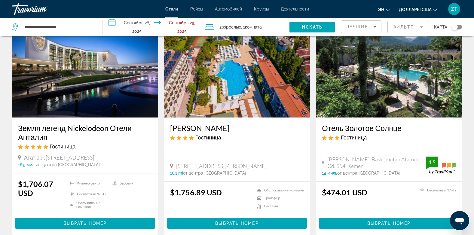
scroll to position [36, 0]
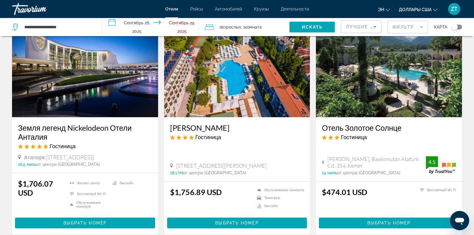
click at [361, 87] on img "Основное содержание" at bounding box center [389, 69] width 146 height 96
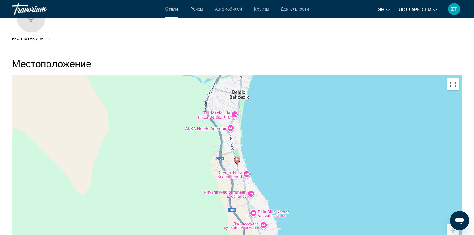
scroll to position [541, 0]
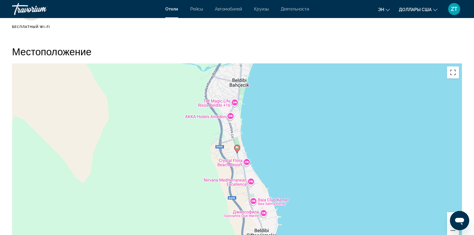
click at [448, 218] on button "Увеличить" at bounding box center [453, 218] width 12 height 12
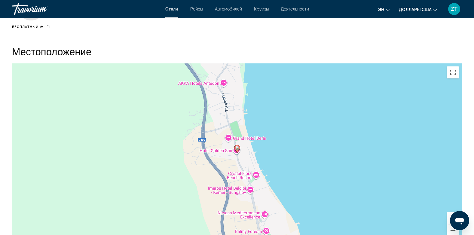
click at [448, 218] on button "Увеличить" at bounding box center [453, 218] width 12 height 12
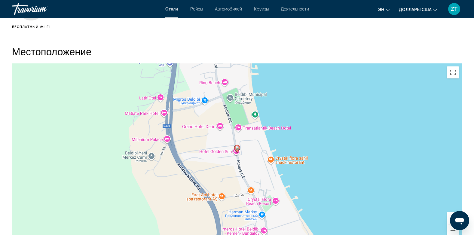
click at [448, 218] on button "Увеличить" at bounding box center [453, 218] width 12 height 12
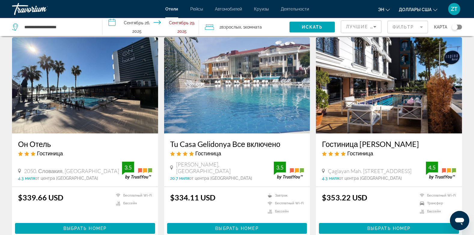
scroll to position [469, 0]
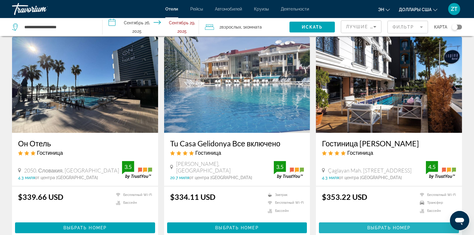
click at [387, 225] on span "Выбрать номер" at bounding box center [388, 227] width 43 height 5
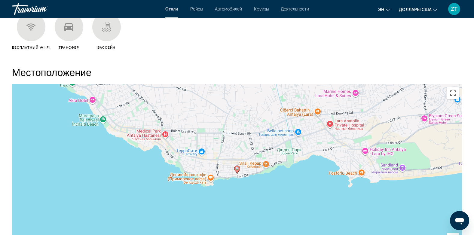
scroll to position [529, 0]
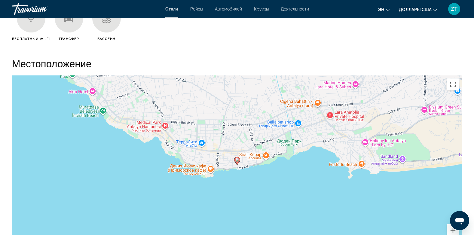
click at [450, 233] on button "Увеличить" at bounding box center [453, 230] width 12 height 12
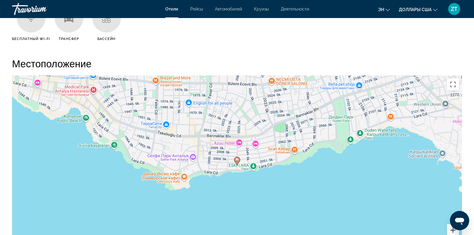
click at [450, 233] on button "Увеличить" at bounding box center [453, 230] width 12 height 12
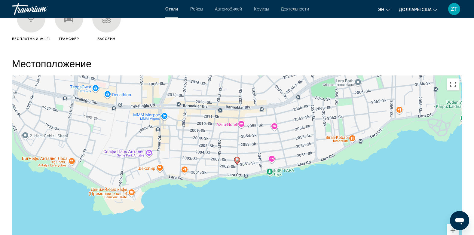
click at [450, 233] on button "Увеличить" at bounding box center [453, 230] width 12 height 12
